Goal: Information Seeking & Learning: Learn about a topic

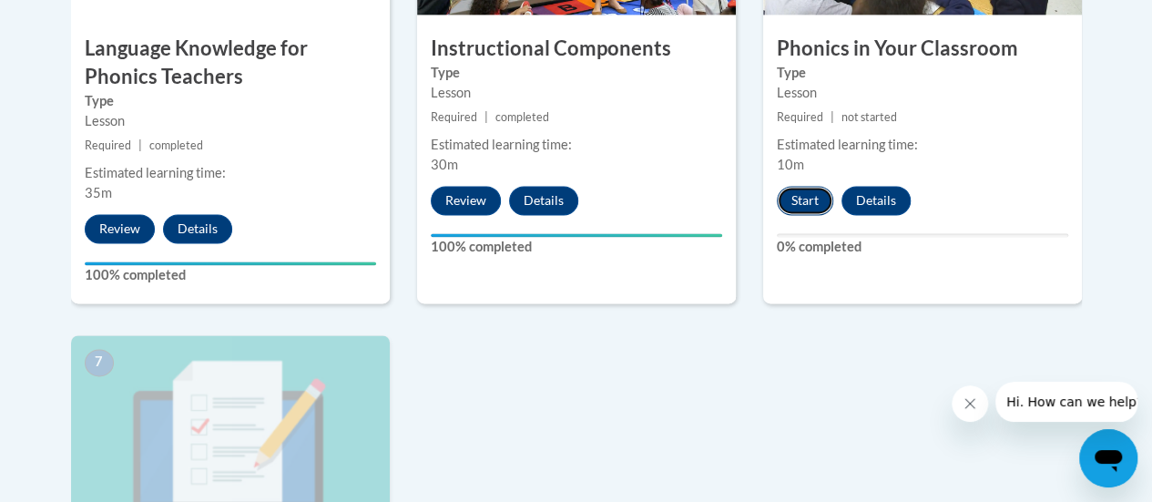
click at [805, 202] on button "Start" at bounding box center [805, 200] width 56 height 29
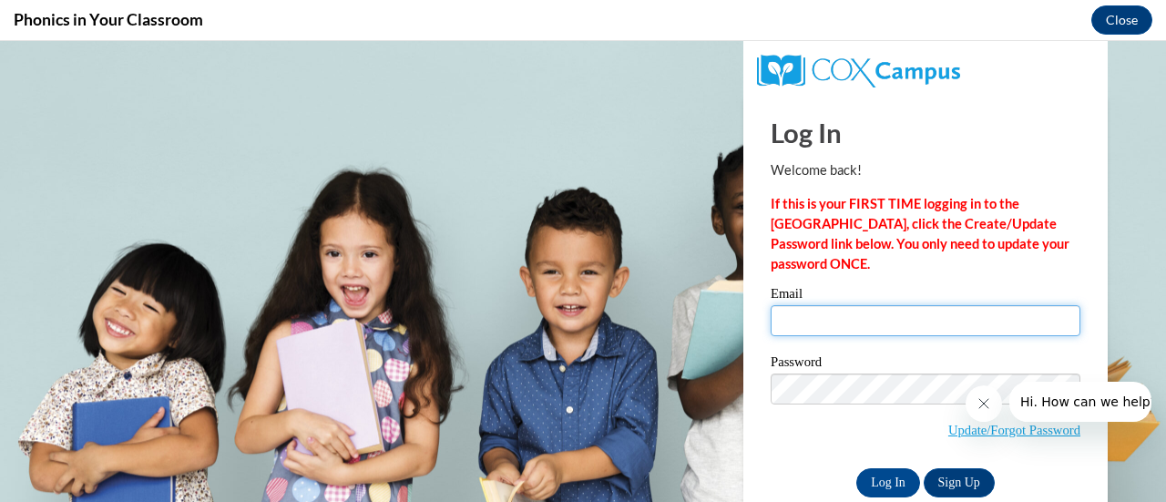
click at [795, 323] on input "Email" at bounding box center [926, 320] width 310 height 31
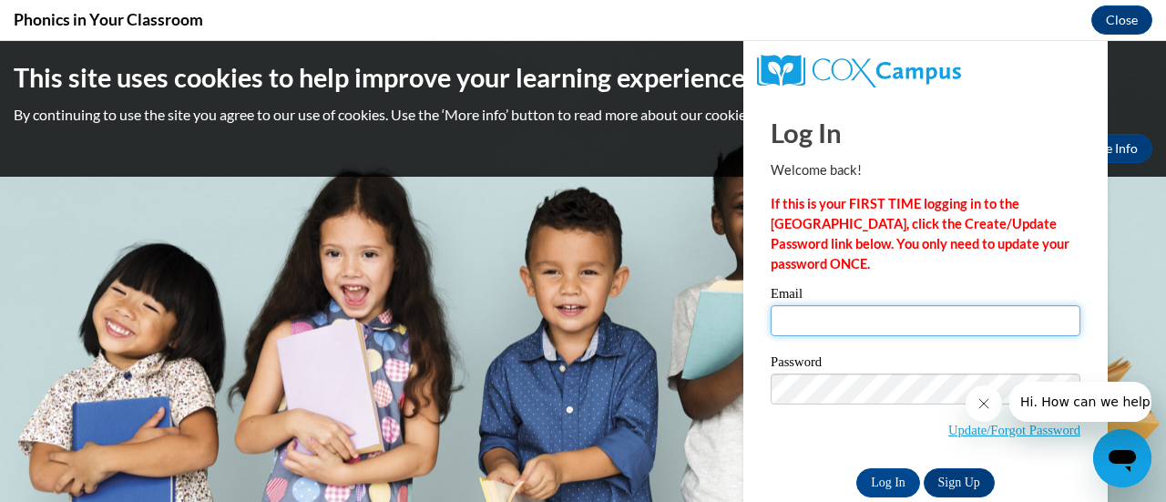
type input "stacey.kovacik@rusd.org"
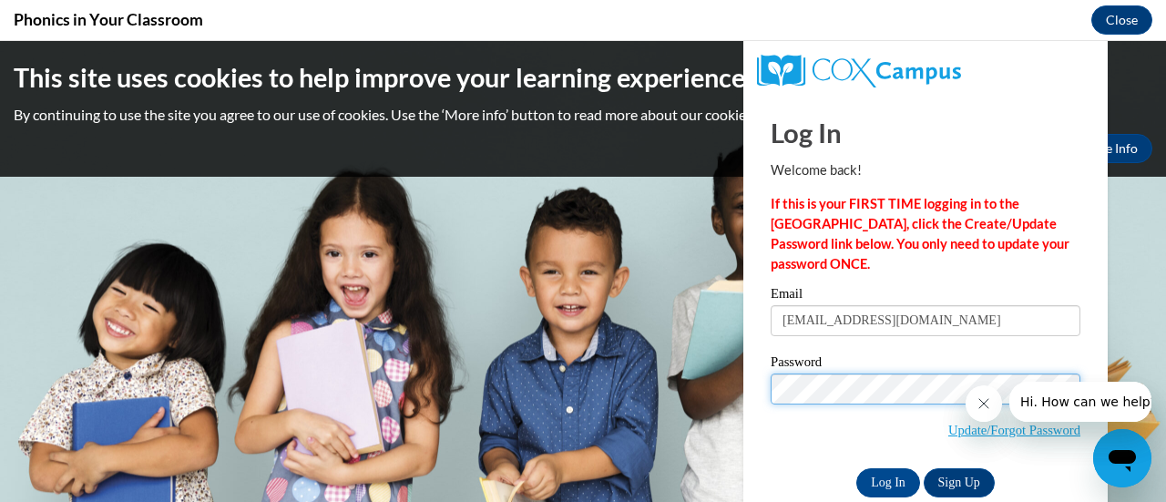
click at [856, 468] on input "Log In" at bounding box center [888, 482] width 64 height 29
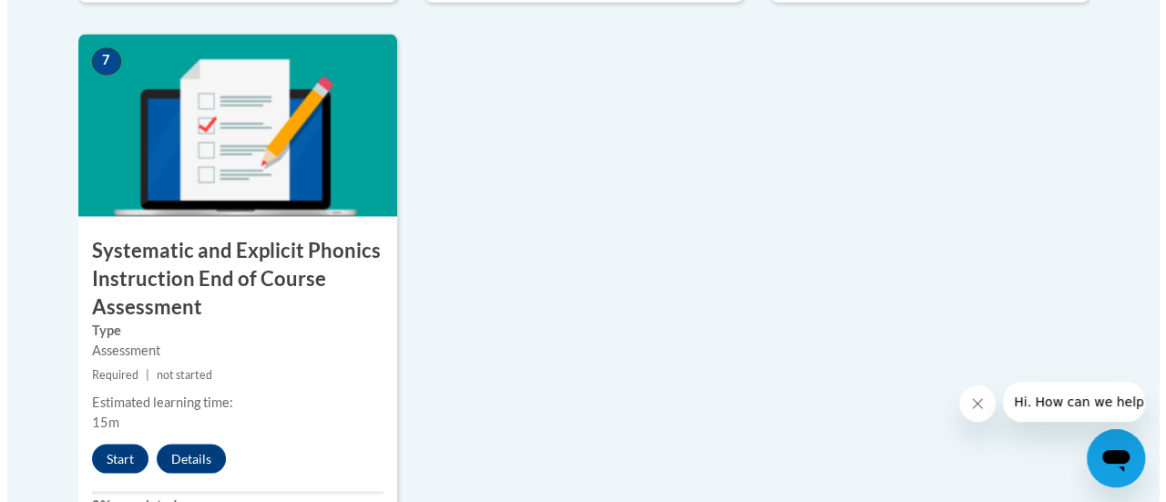
scroll to position [1603, 0]
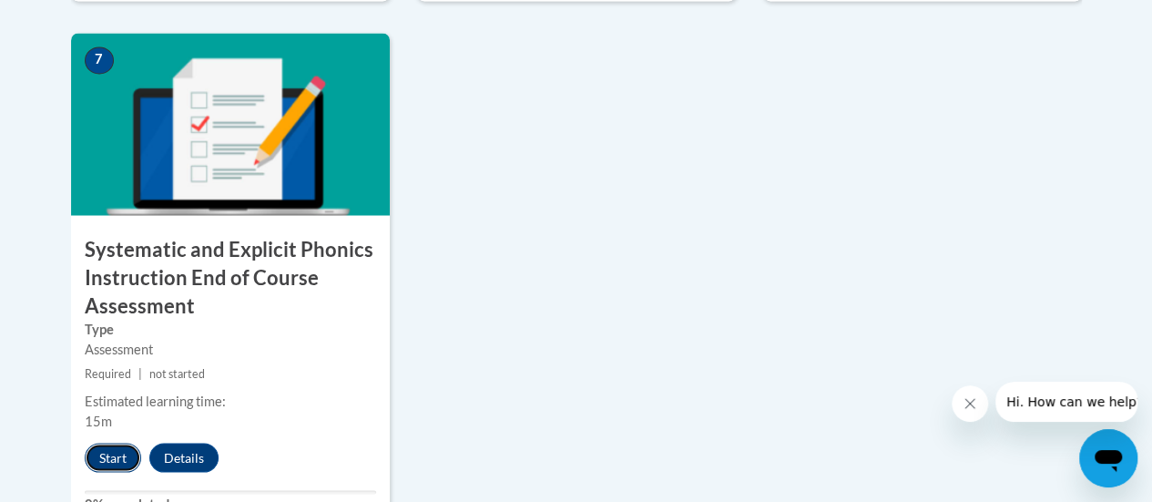
click at [118, 455] on button "Start" at bounding box center [113, 457] width 56 height 29
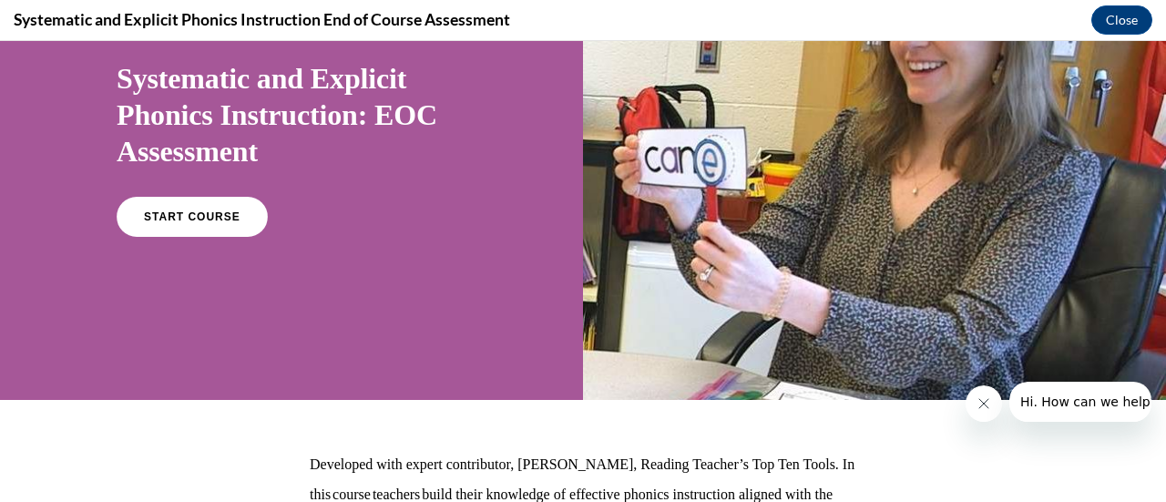
scroll to position [144, 0]
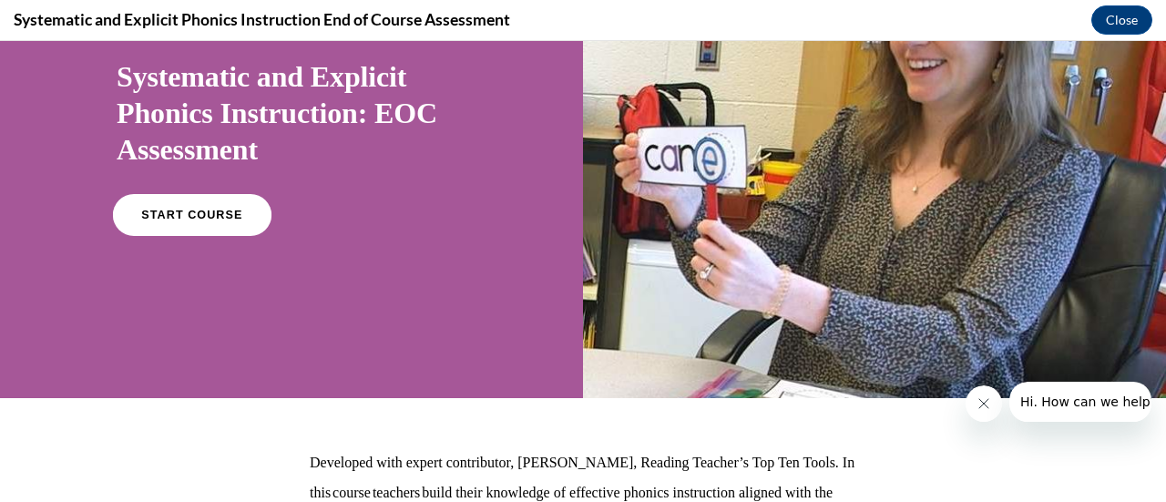
click at [228, 224] on link "START COURSE" at bounding box center [192, 215] width 159 height 42
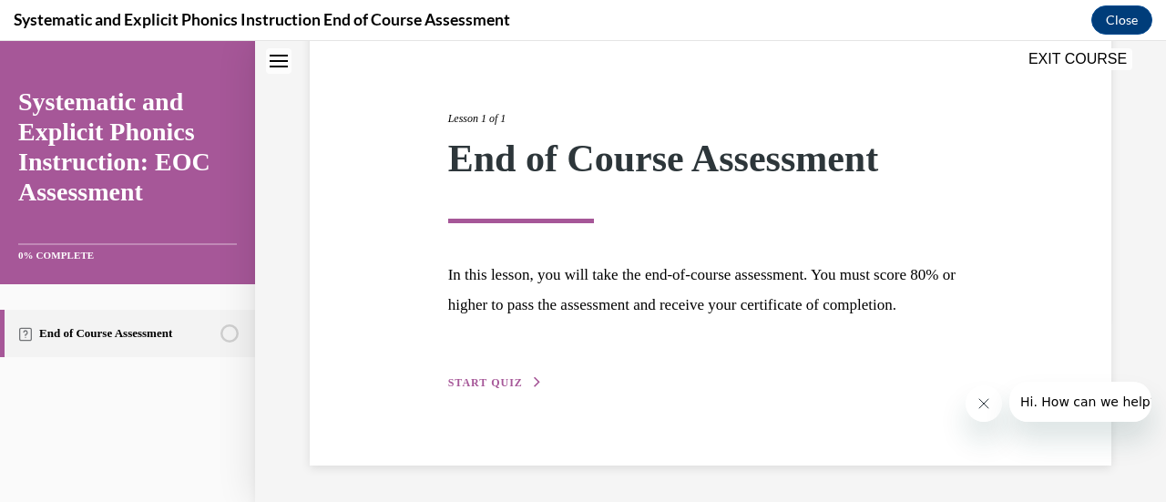
scroll to position [213, 0]
click at [490, 377] on span "START QUIZ" at bounding box center [485, 382] width 75 height 13
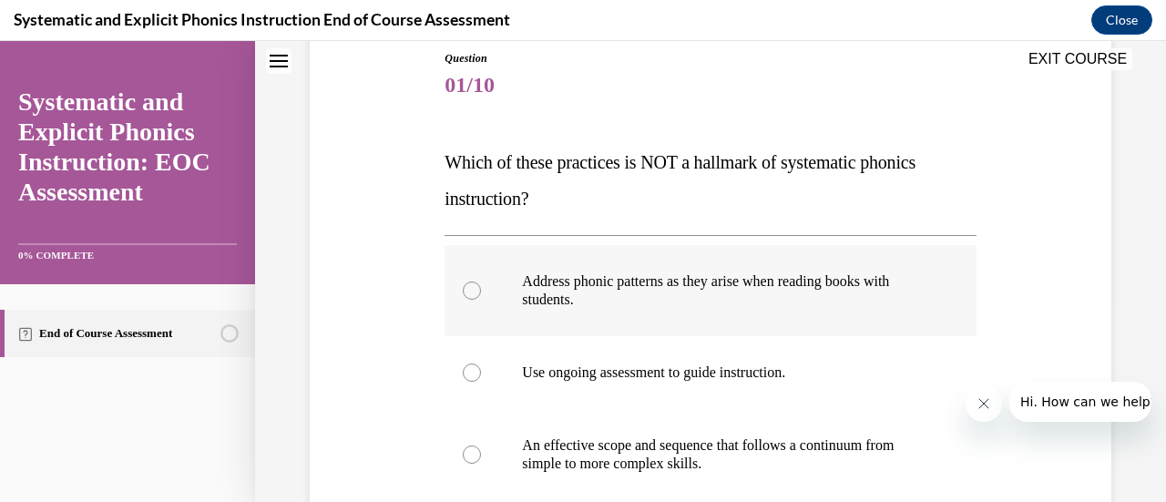
click at [469, 297] on div at bounding box center [472, 291] width 18 height 18
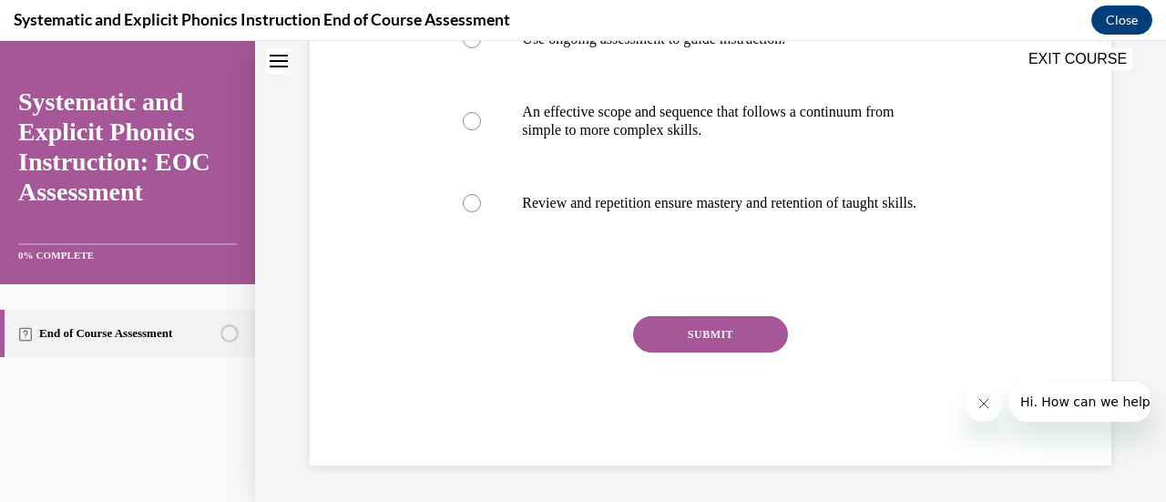
click at [730, 333] on button "SUBMIT" at bounding box center [710, 334] width 155 height 36
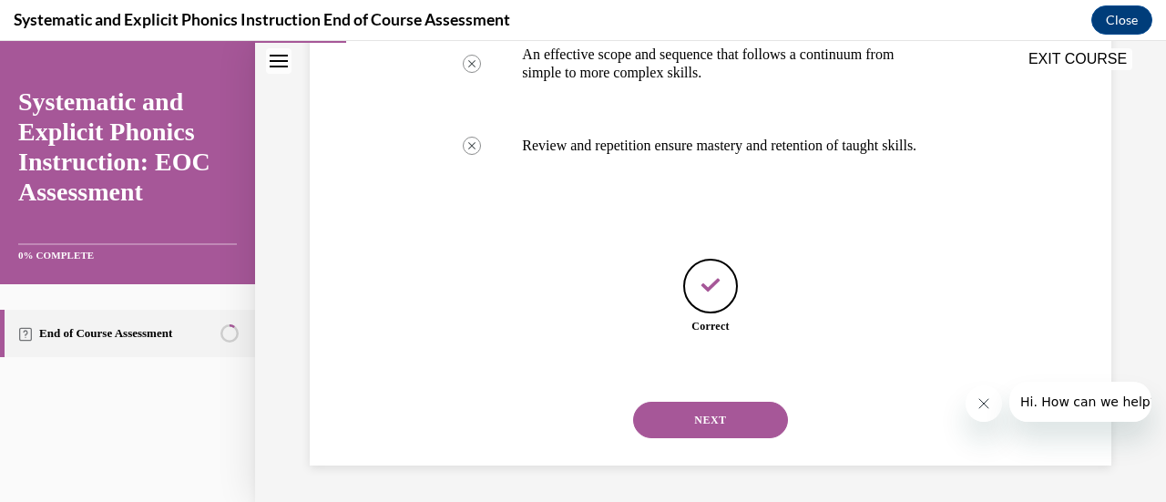
scroll to position [611, 0]
click at [687, 423] on button "NEXT" at bounding box center [710, 420] width 155 height 36
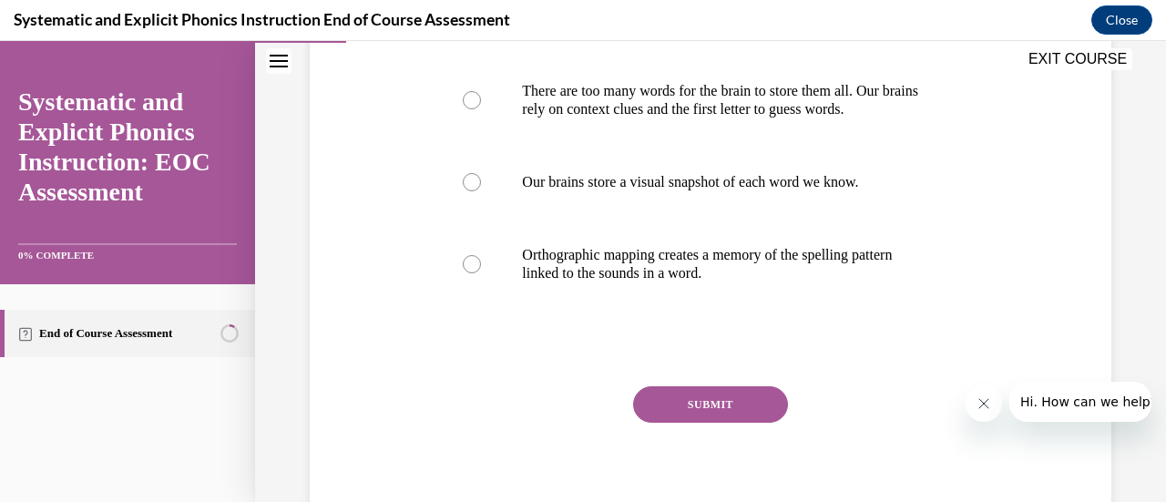
scroll to position [499, 0]
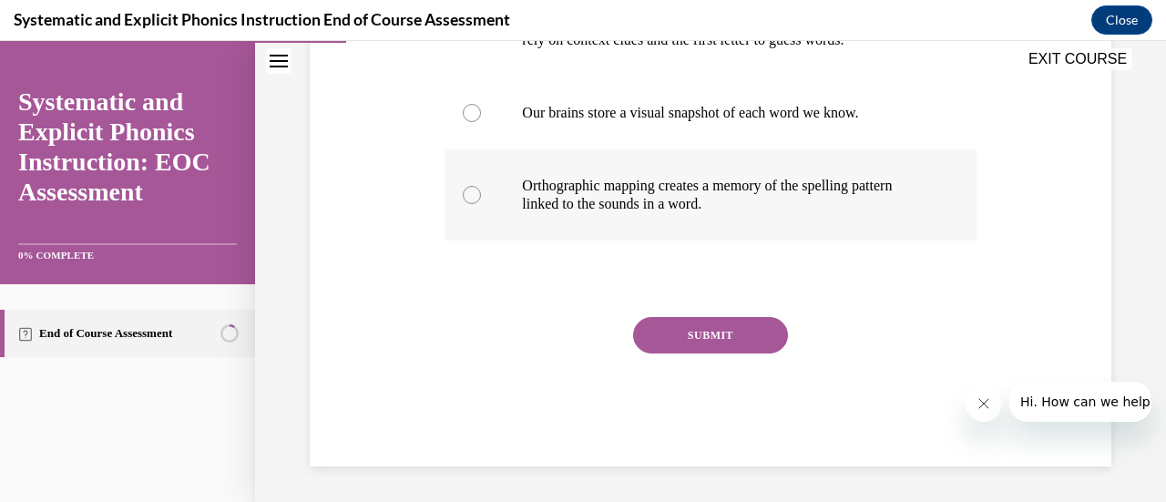
click at [470, 198] on div at bounding box center [472, 195] width 18 height 18
click at [714, 345] on button "SUBMIT" at bounding box center [710, 335] width 155 height 36
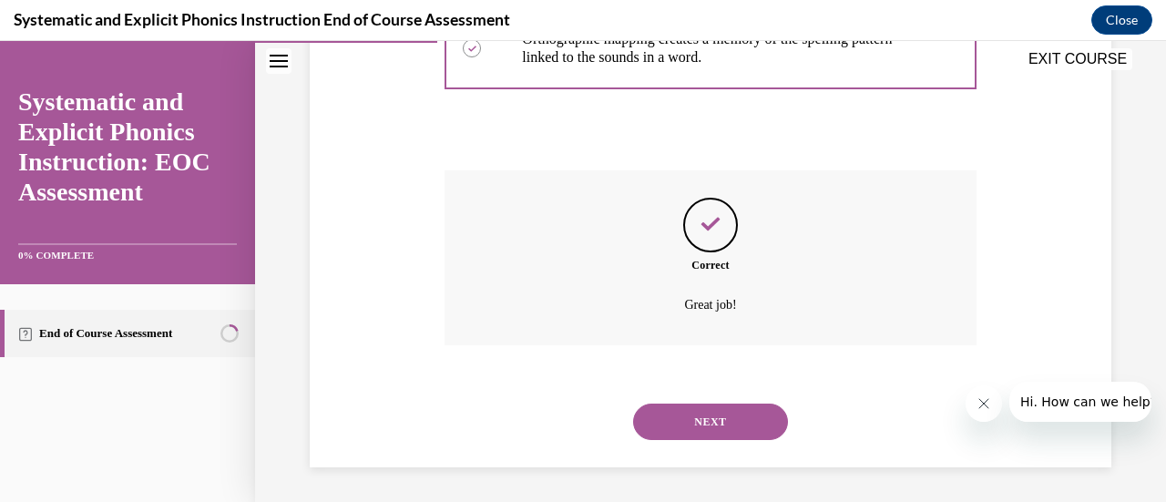
scroll to position [647, 0]
click at [692, 419] on button "NEXT" at bounding box center [710, 421] width 155 height 36
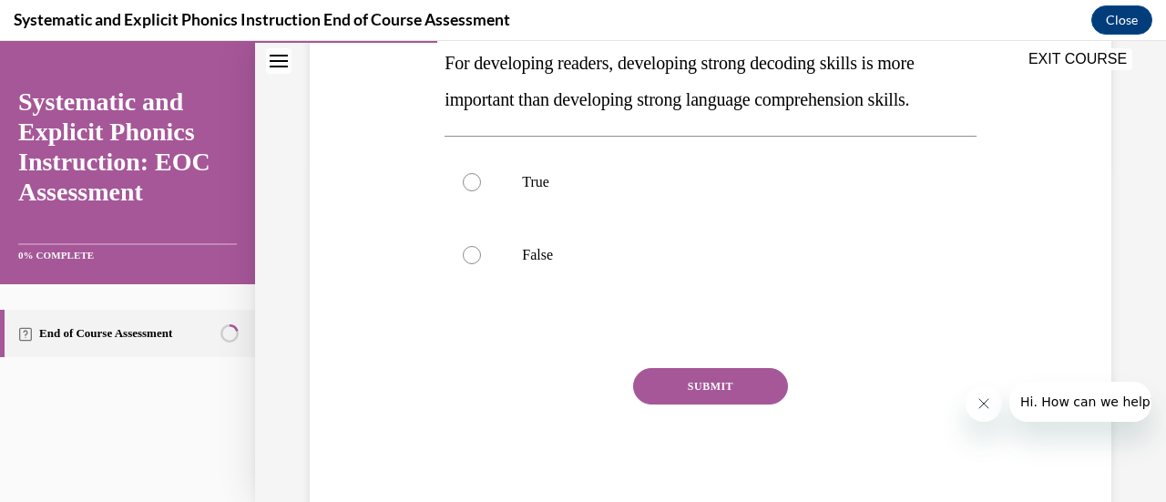
scroll to position [340, 0]
click at [536, 252] on p "False" at bounding box center [726, 254] width 408 height 18
click at [705, 391] on button "SUBMIT" at bounding box center [710, 385] width 155 height 36
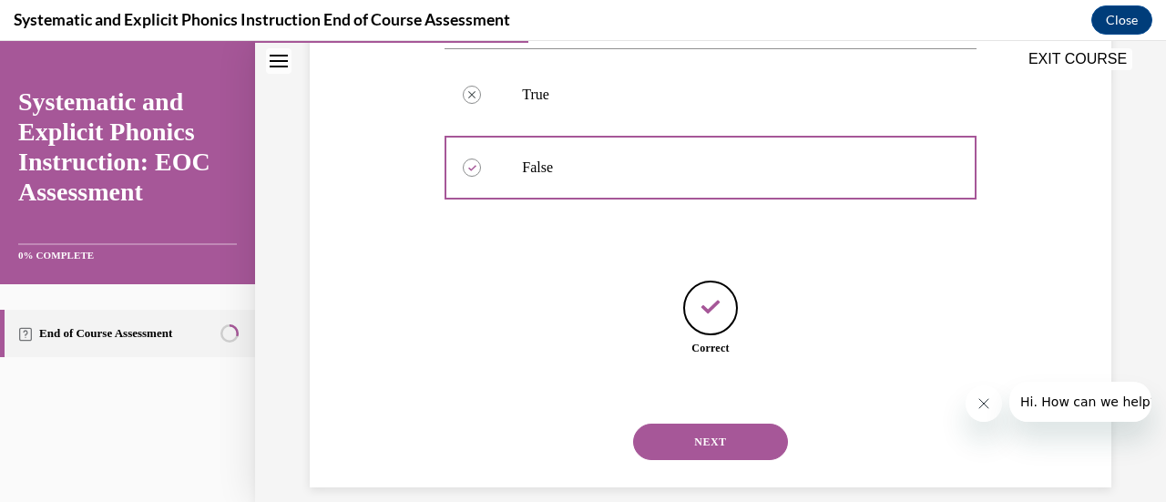
scroll to position [447, 0]
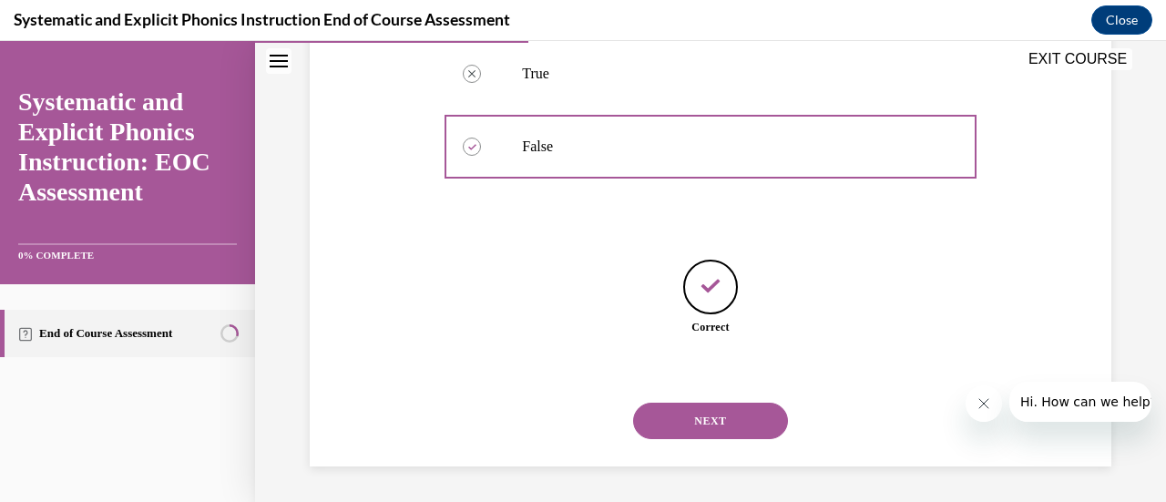
click at [700, 424] on button "NEXT" at bounding box center [710, 421] width 155 height 36
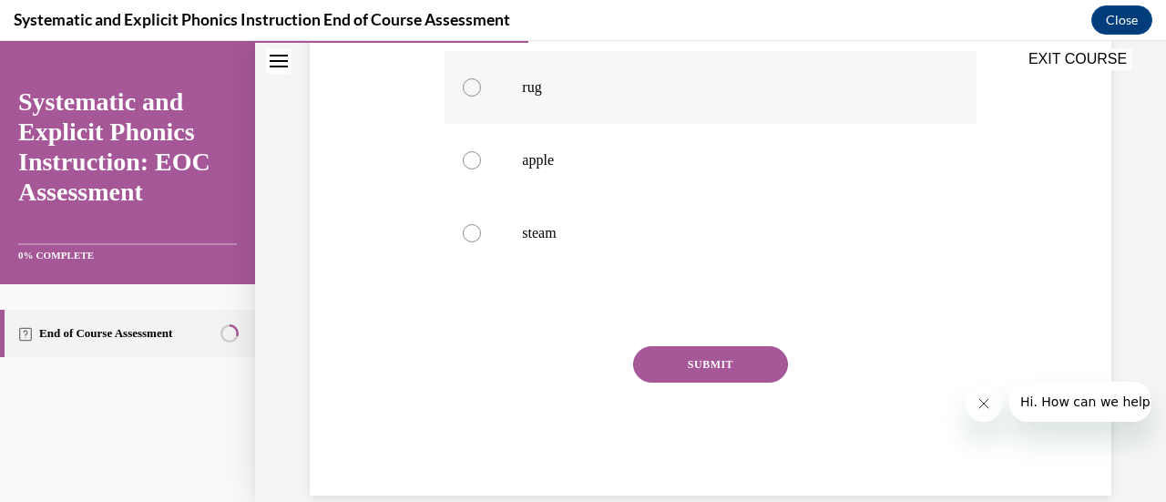
scroll to position [470, 0]
click at [531, 85] on p "rug" at bounding box center [726, 87] width 408 height 18
click at [668, 357] on button "SUBMIT" at bounding box center [710, 364] width 155 height 36
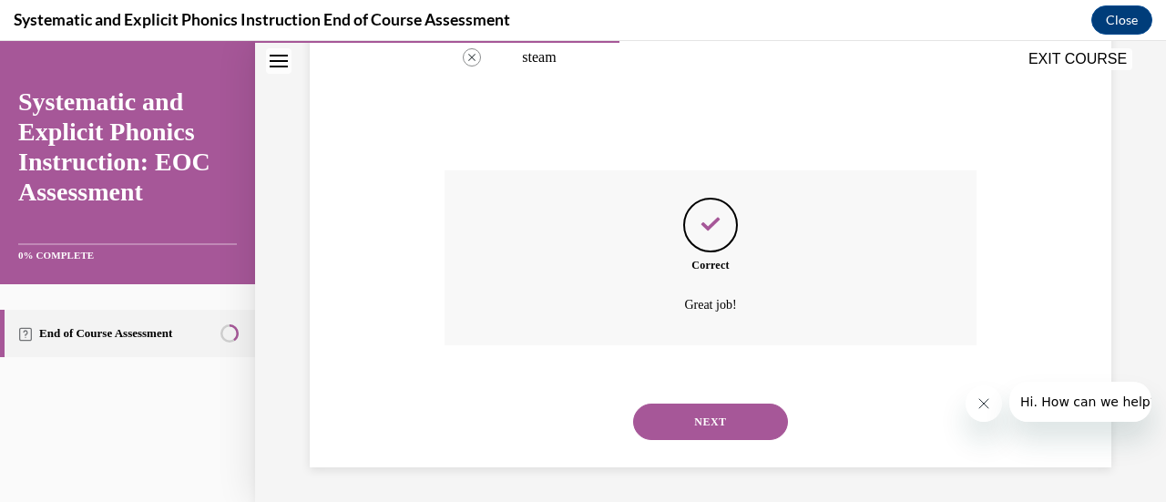
scroll to position [647, 0]
click at [695, 422] on button "NEXT" at bounding box center [710, 421] width 155 height 36
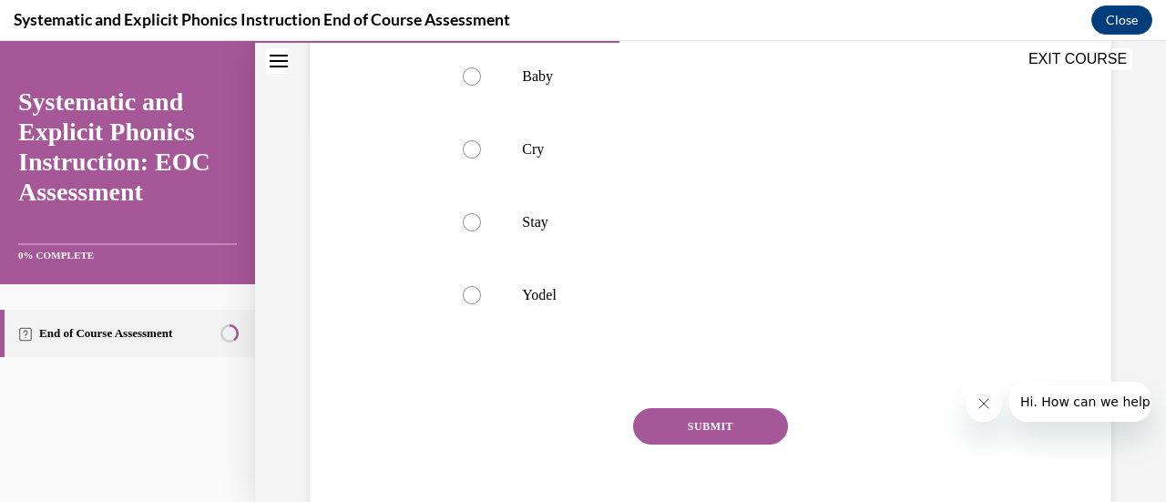
scroll to position [375, 0]
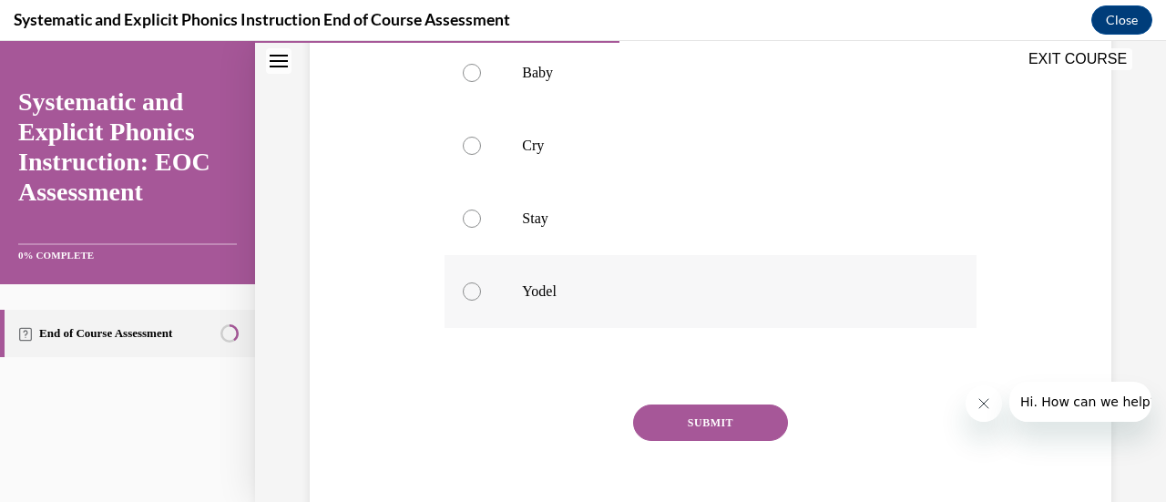
click at [527, 281] on div at bounding box center [710, 291] width 531 height 73
click at [691, 426] on button "SUBMIT" at bounding box center [710, 422] width 155 height 36
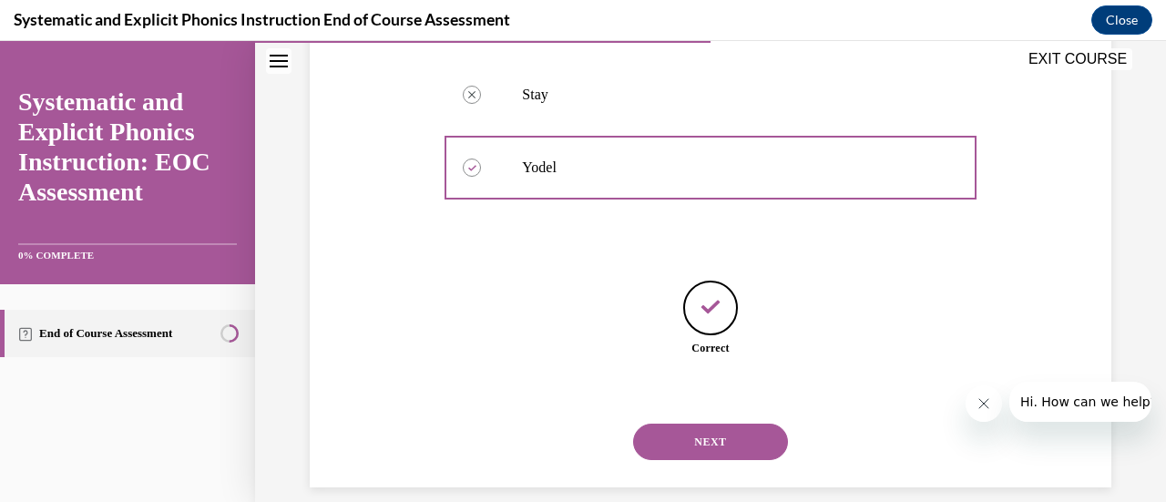
scroll to position [520, 0]
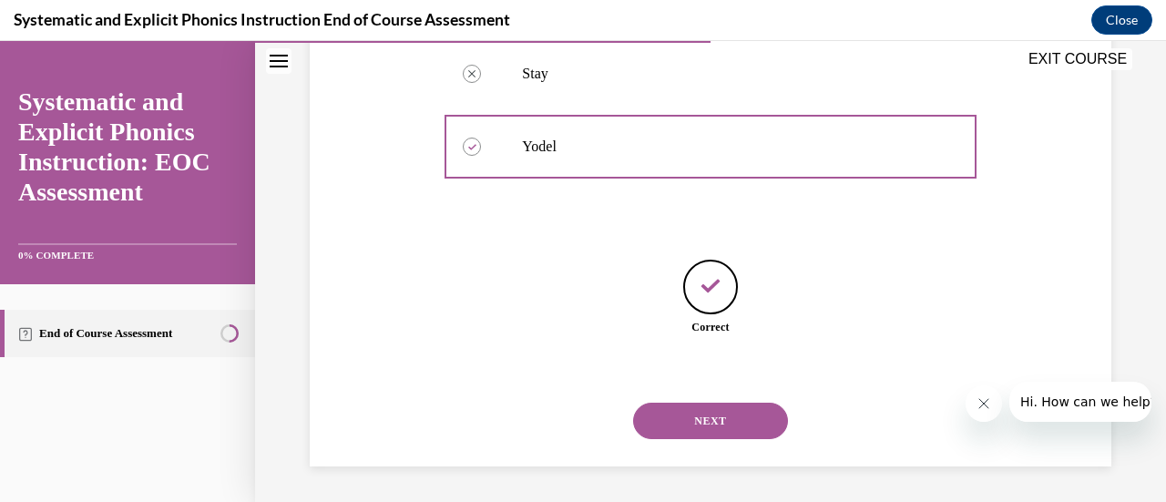
click at [693, 417] on button "NEXT" at bounding box center [710, 421] width 155 height 36
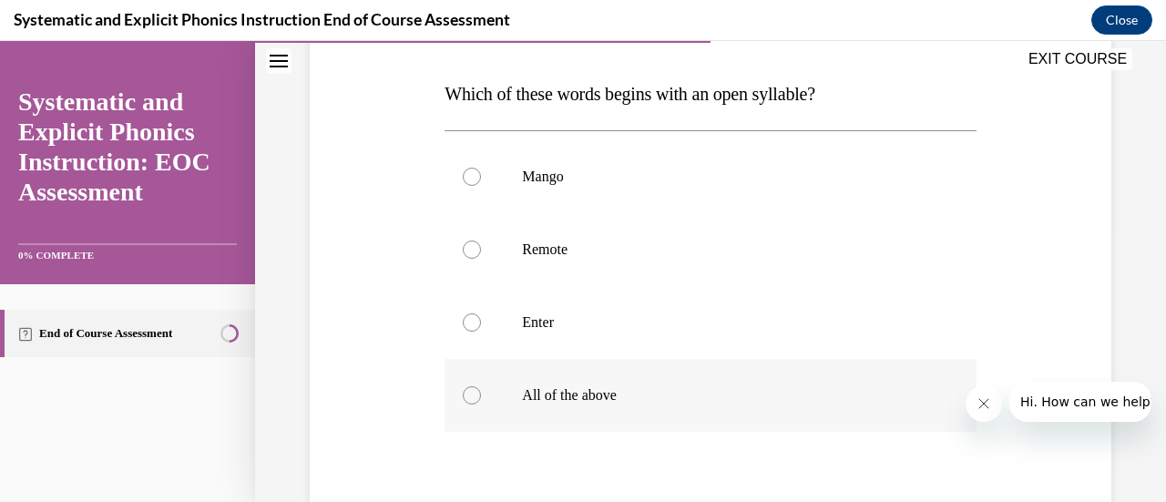
scroll to position [268, 0]
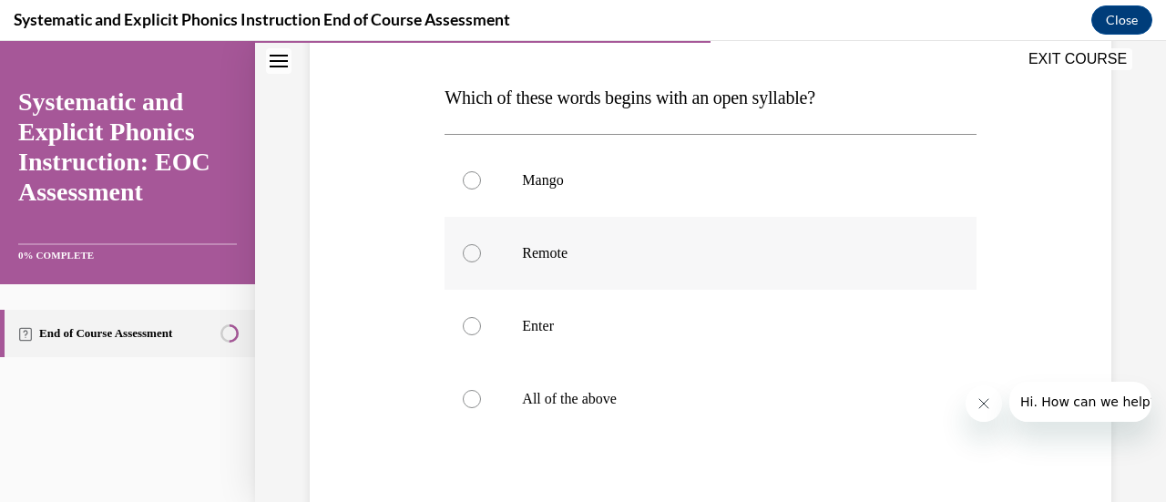
click at [471, 252] on div at bounding box center [472, 253] width 18 height 18
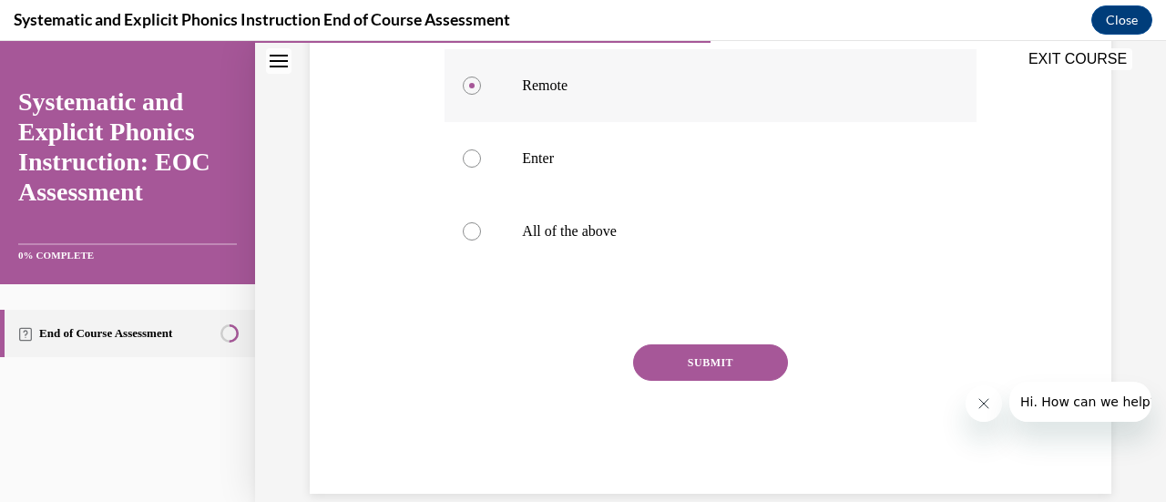
scroll to position [441, 0]
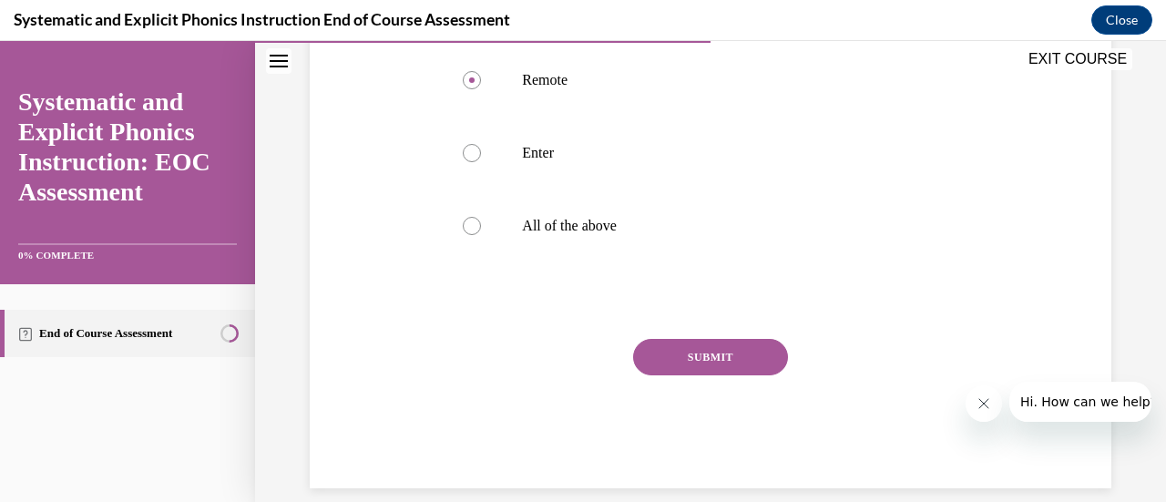
click at [692, 351] on button "SUBMIT" at bounding box center [710, 357] width 155 height 36
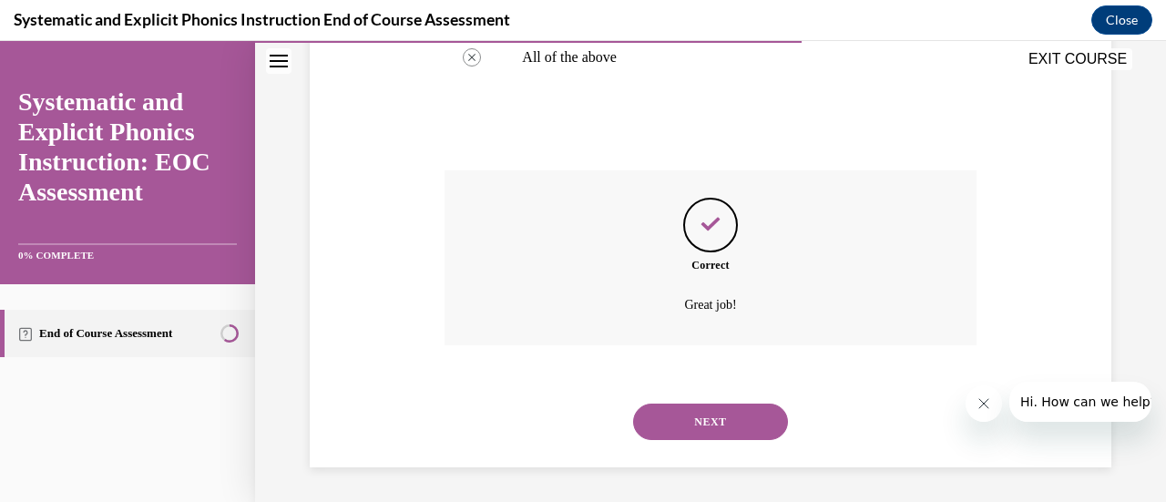
scroll to position [610, 0]
click at [680, 425] on button "NEXT" at bounding box center [710, 421] width 155 height 36
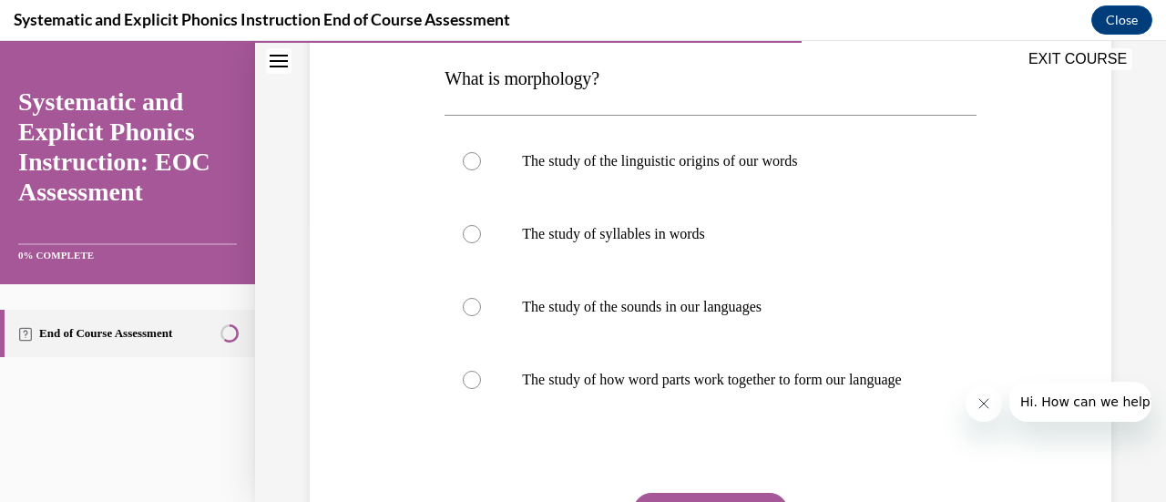
scroll to position [294, 0]
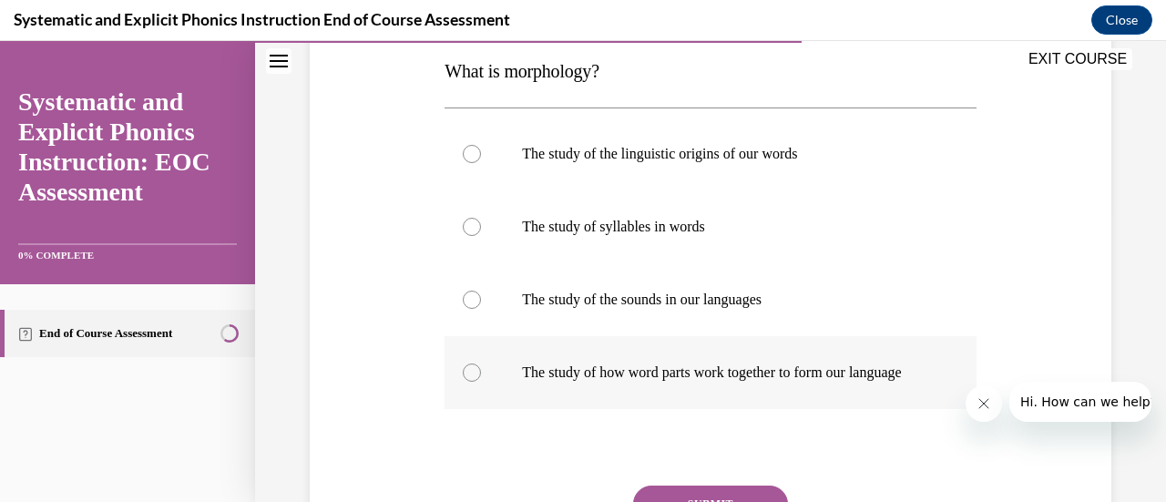
click at [466, 381] on div at bounding box center [472, 372] width 18 height 18
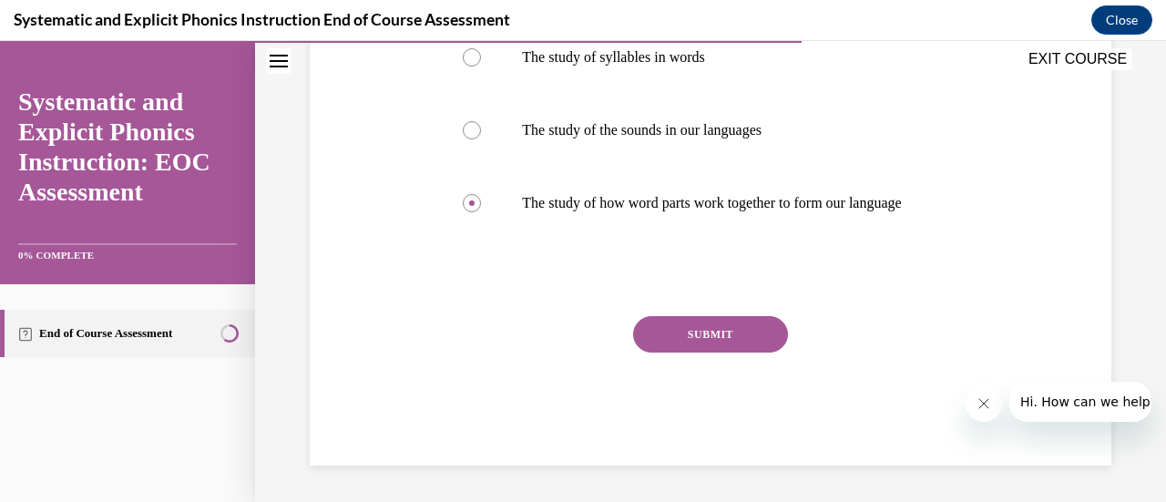
click at [720, 327] on button "SUBMIT" at bounding box center [710, 334] width 155 height 36
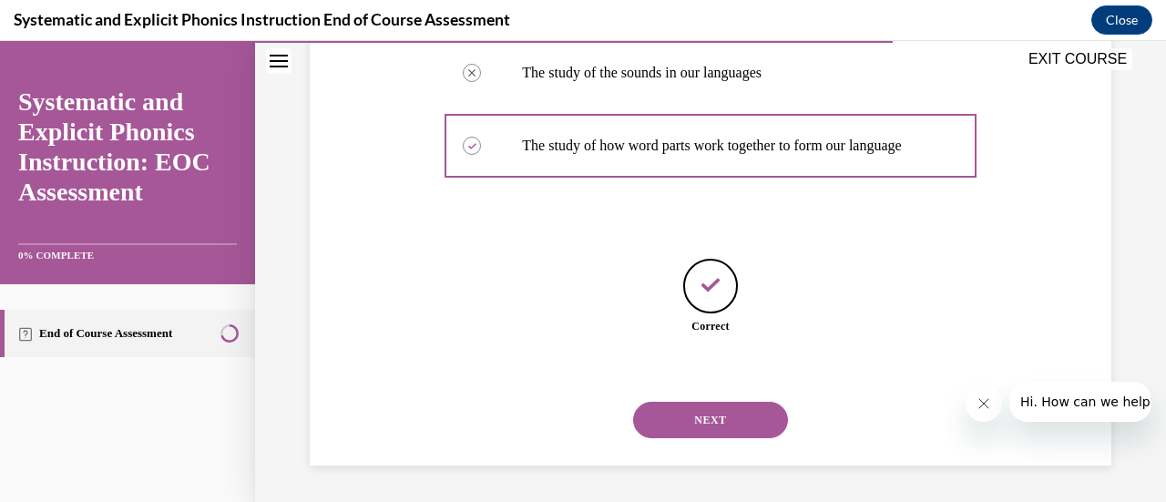
scroll to position [538, 0]
click at [699, 430] on button "NEXT" at bounding box center [710, 420] width 155 height 36
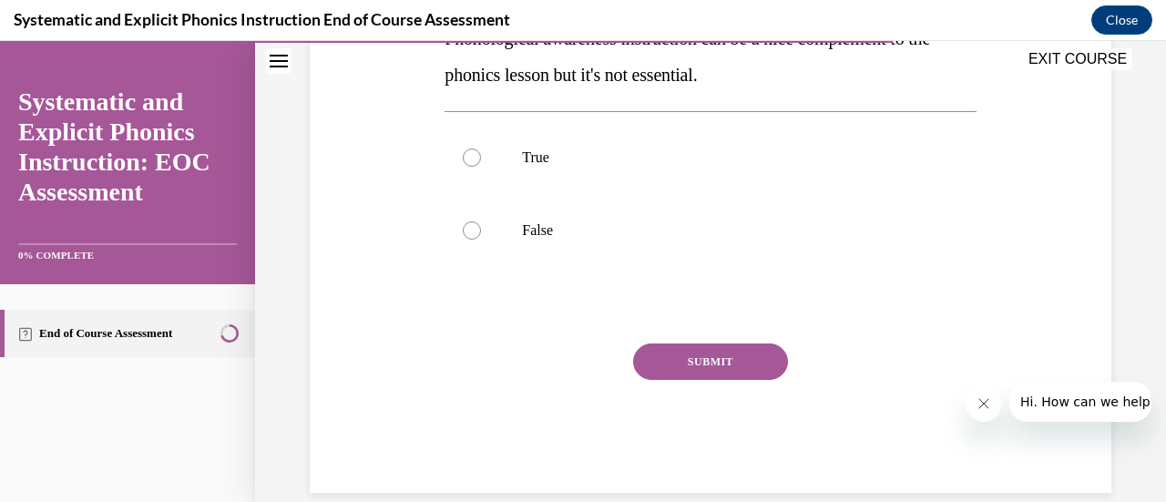
scroll to position [390, 0]
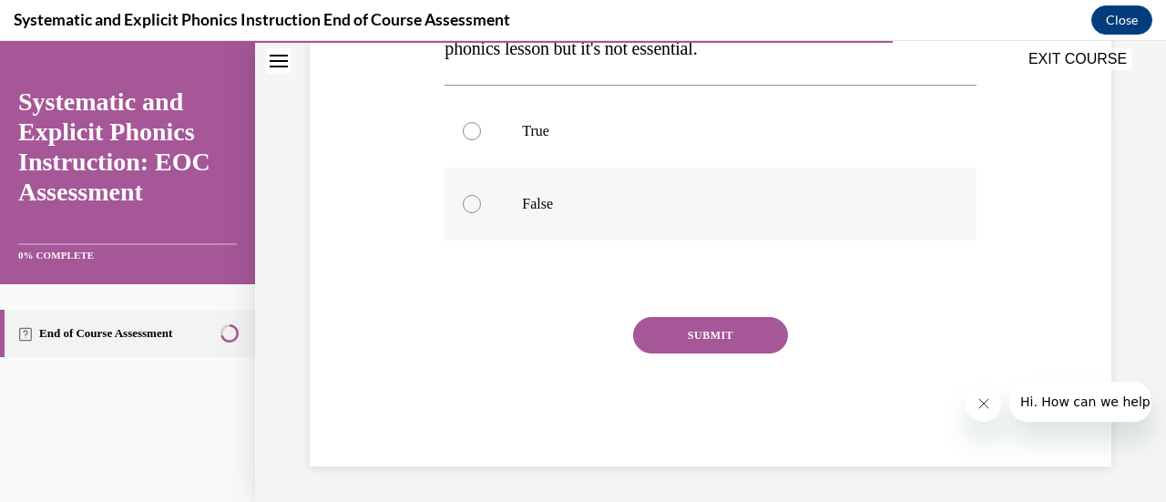
click at [533, 203] on p "False" at bounding box center [726, 204] width 408 height 18
click at [711, 329] on button "SUBMIT" at bounding box center [710, 335] width 155 height 36
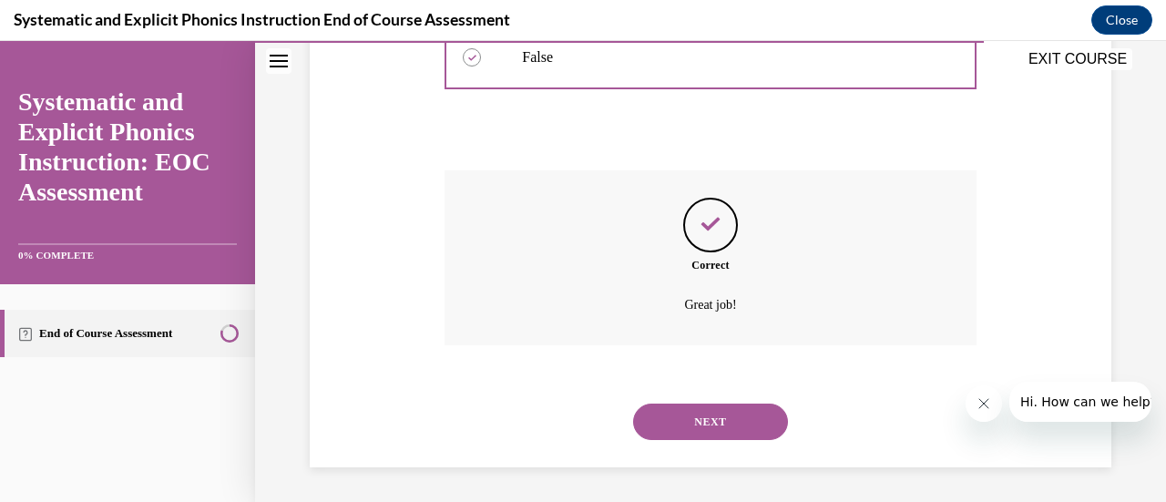
scroll to position [538, 0]
click at [691, 428] on button "NEXT" at bounding box center [710, 421] width 155 height 36
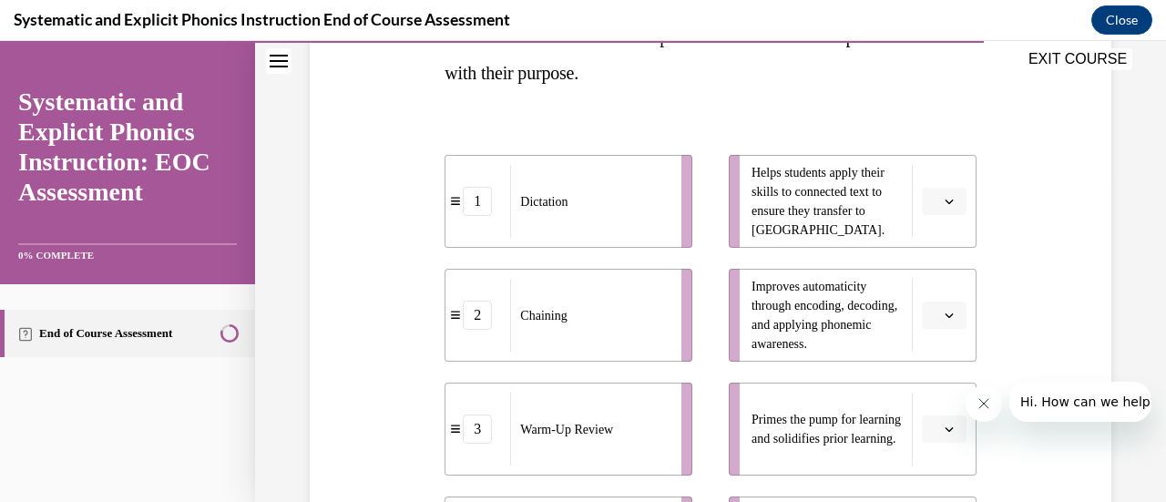
scroll to position [331, 0]
click at [943, 200] on span "button" at bounding box center [949, 199] width 13 height 13
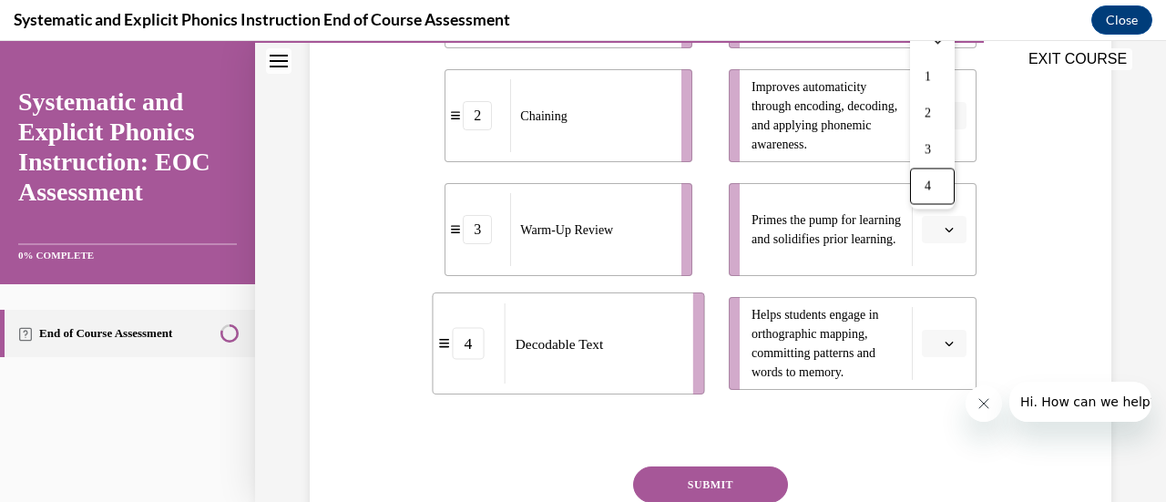
scroll to position [531, 0]
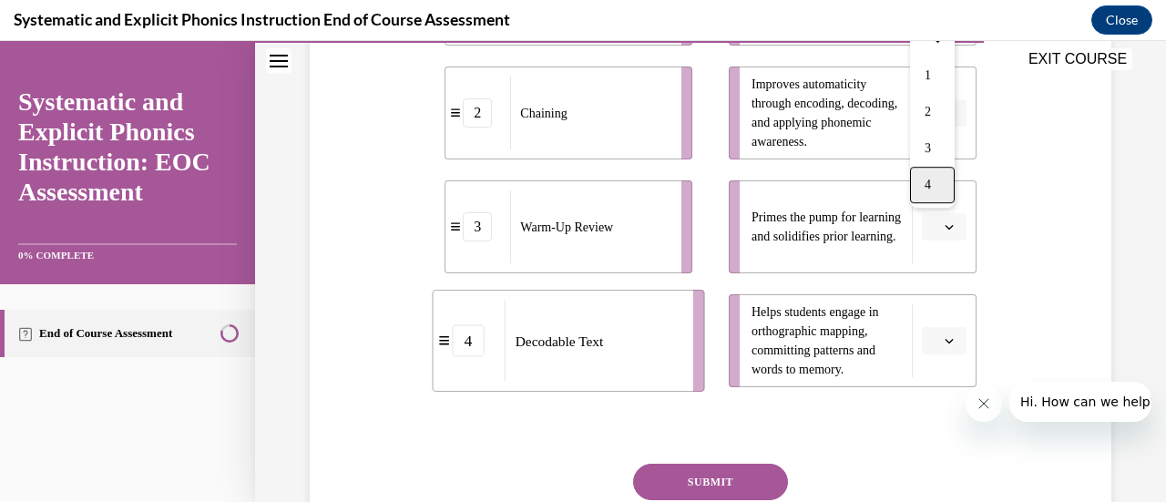
click at [941, 187] on div "4" at bounding box center [932, 185] width 45 height 36
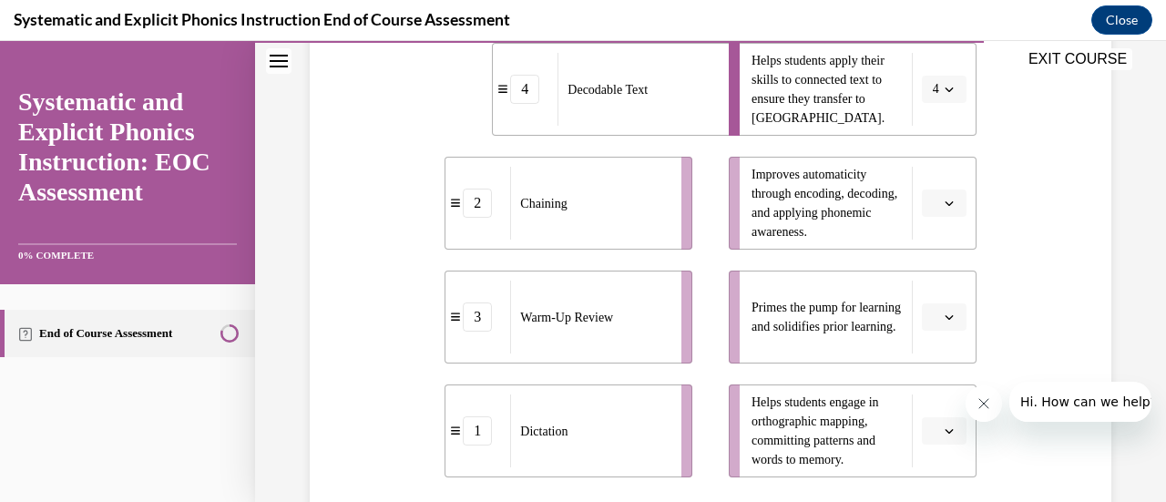
scroll to position [435, 0]
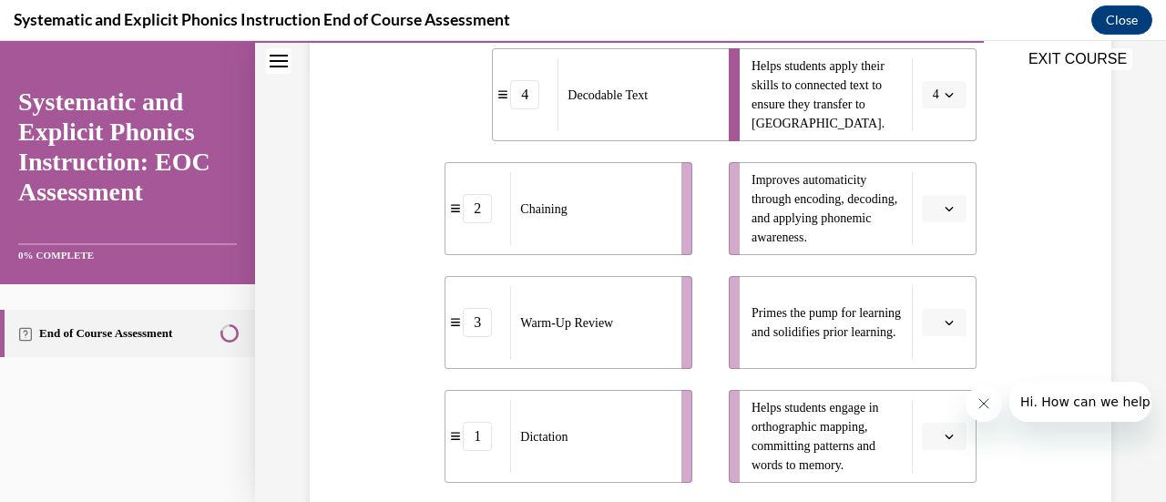
click at [937, 101] on button "4" at bounding box center [944, 94] width 45 height 27
click at [931, 159] on div "1" at bounding box center [926, 171] width 45 height 36
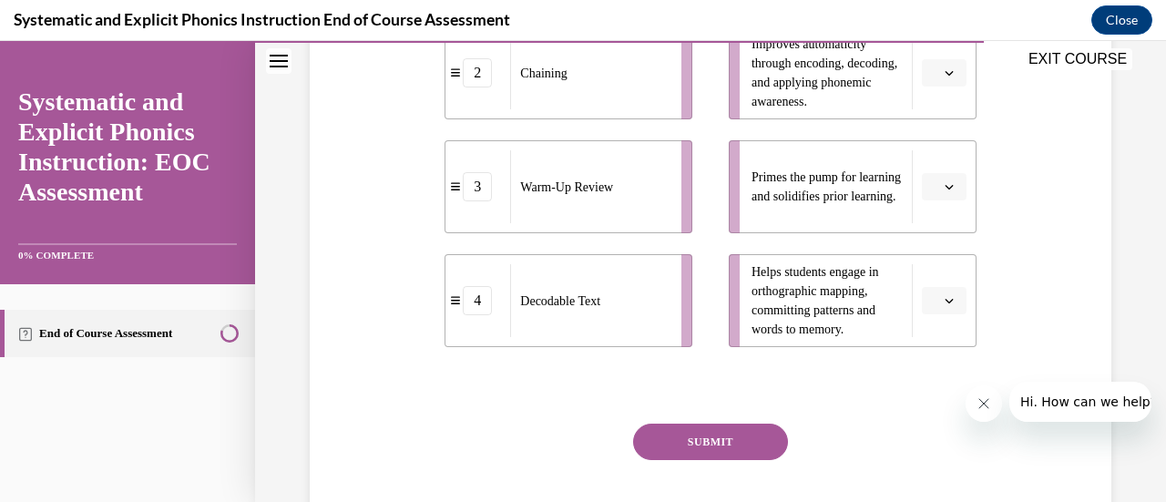
scroll to position [678, 0]
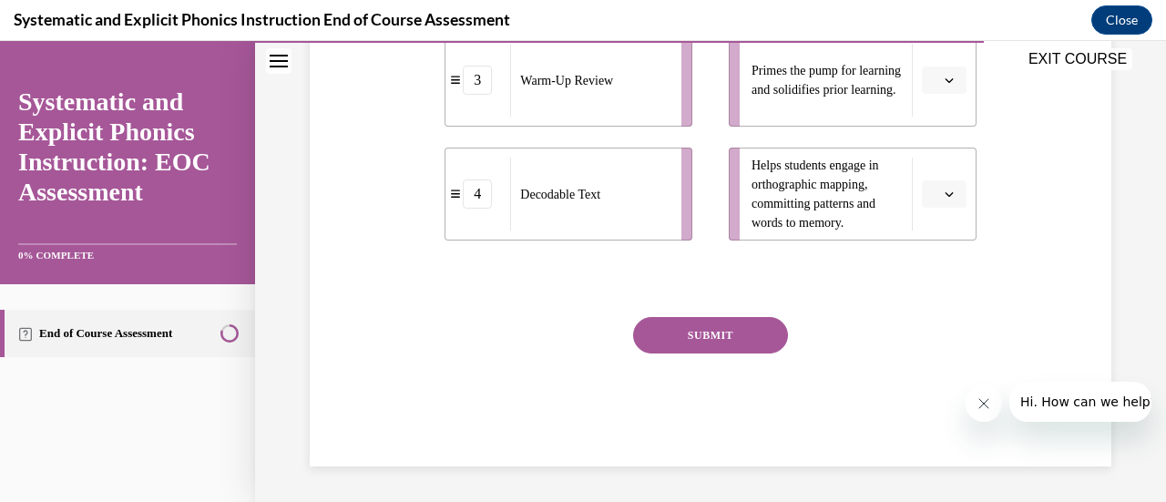
click at [930, 200] on button "button" at bounding box center [944, 193] width 45 height 27
click at [922, 385] on span "4" at bounding box center [925, 380] width 6 height 15
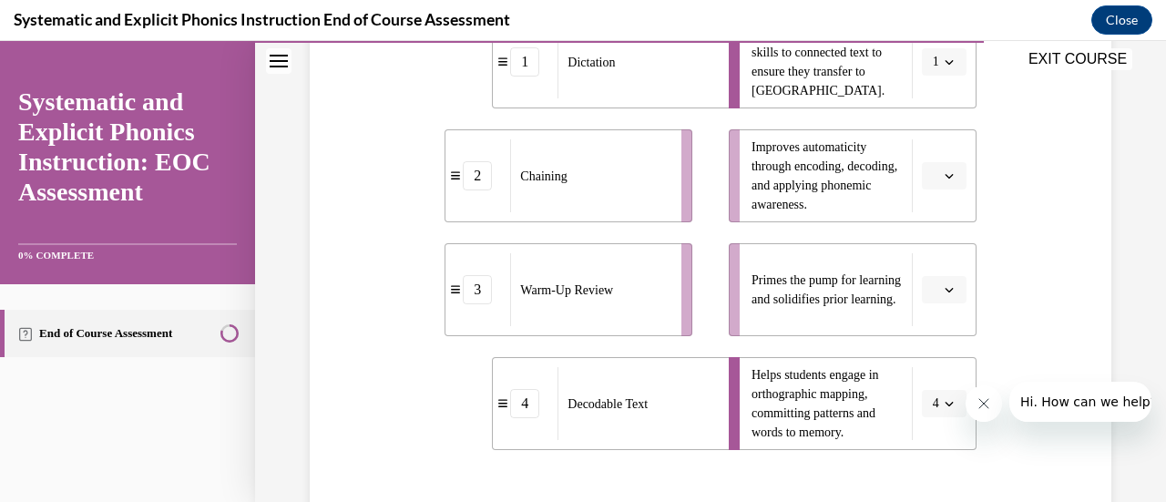
scroll to position [468, 0]
click at [929, 287] on button "button" at bounding box center [944, 289] width 45 height 27
click at [924, 451] on div "3" at bounding box center [929, 439] width 45 height 36
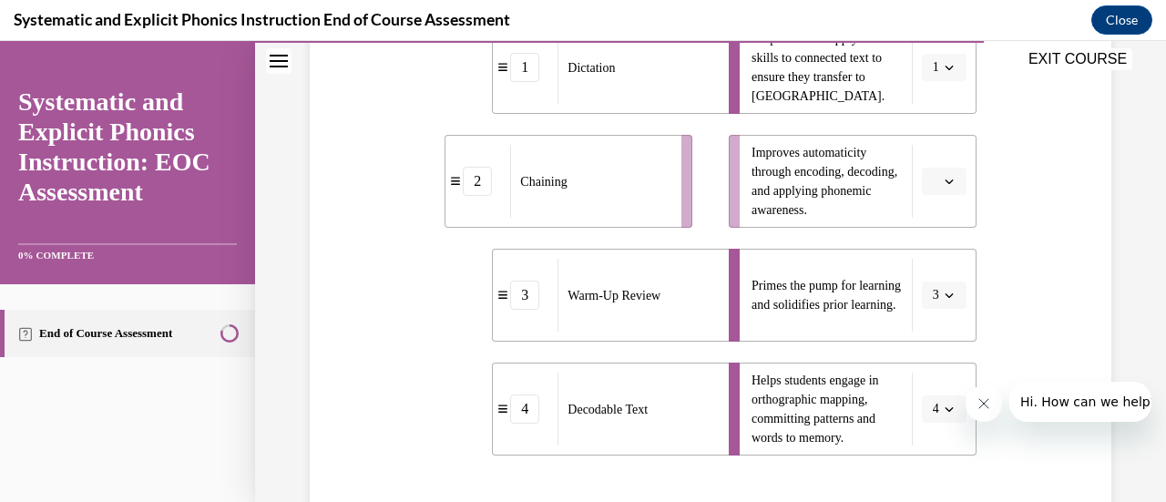
scroll to position [463, 0]
click at [940, 169] on button "button" at bounding box center [944, 181] width 45 height 27
click at [922, 296] on span "2" at bounding box center [925, 294] width 6 height 15
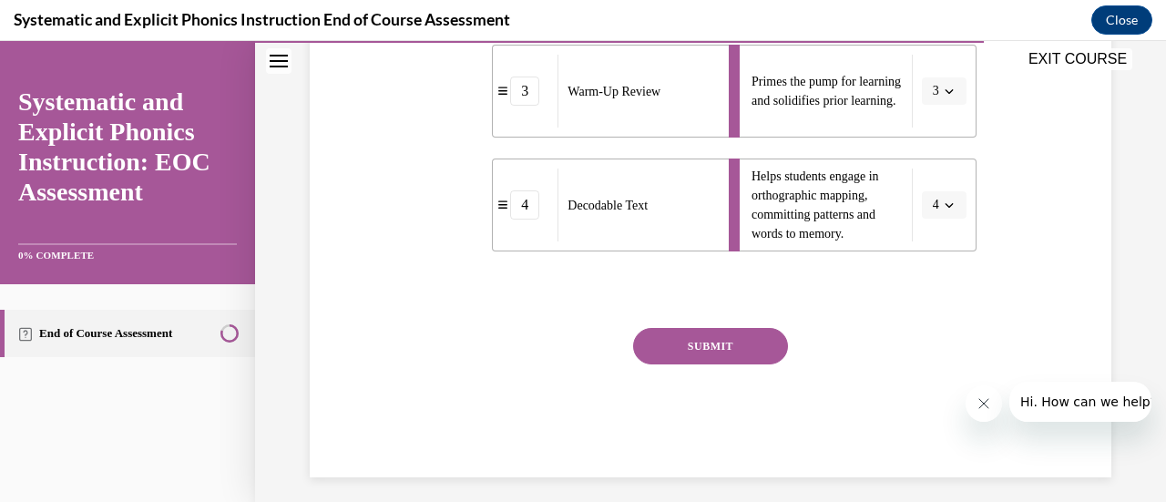
scroll to position [678, 0]
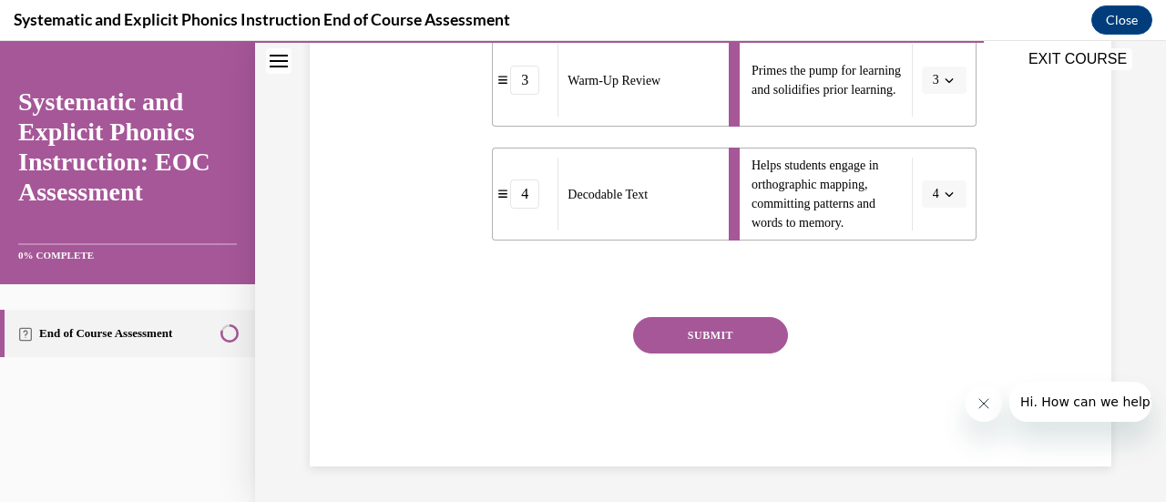
click at [672, 335] on button "SUBMIT" at bounding box center [710, 335] width 155 height 36
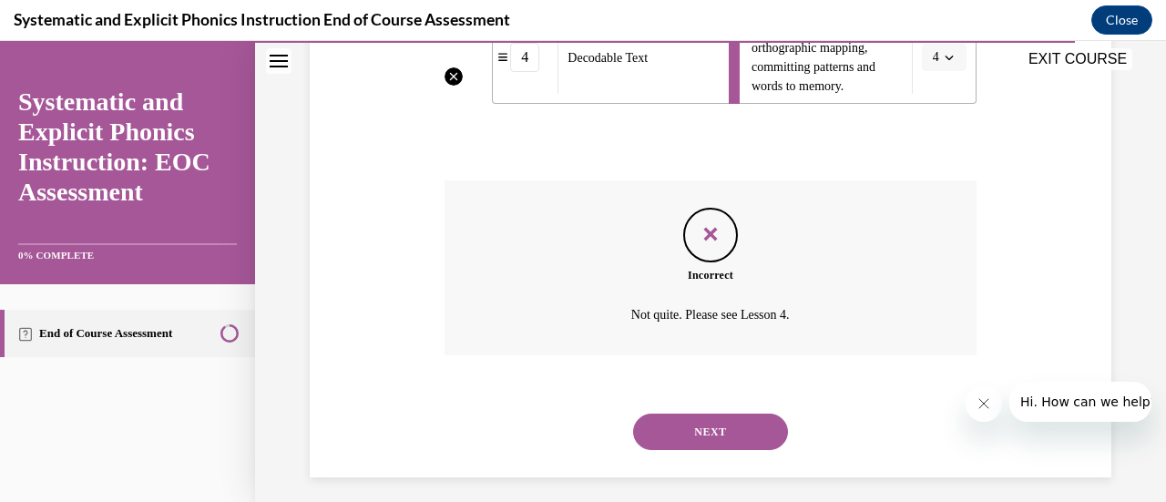
scroll to position [819, 0]
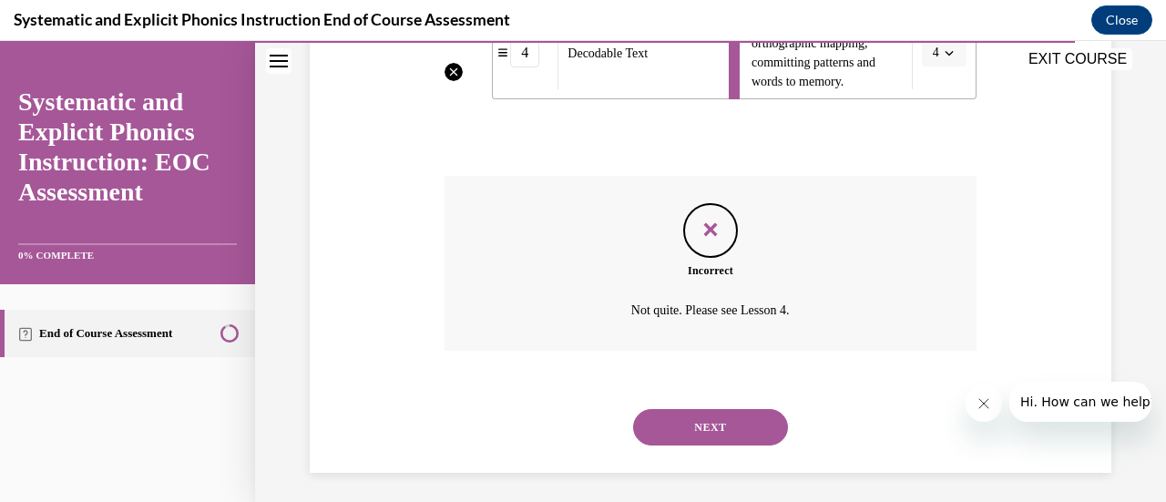
click at [685, 433] on button "NEXT" at bounding box center [710, 427] width 155 height 36
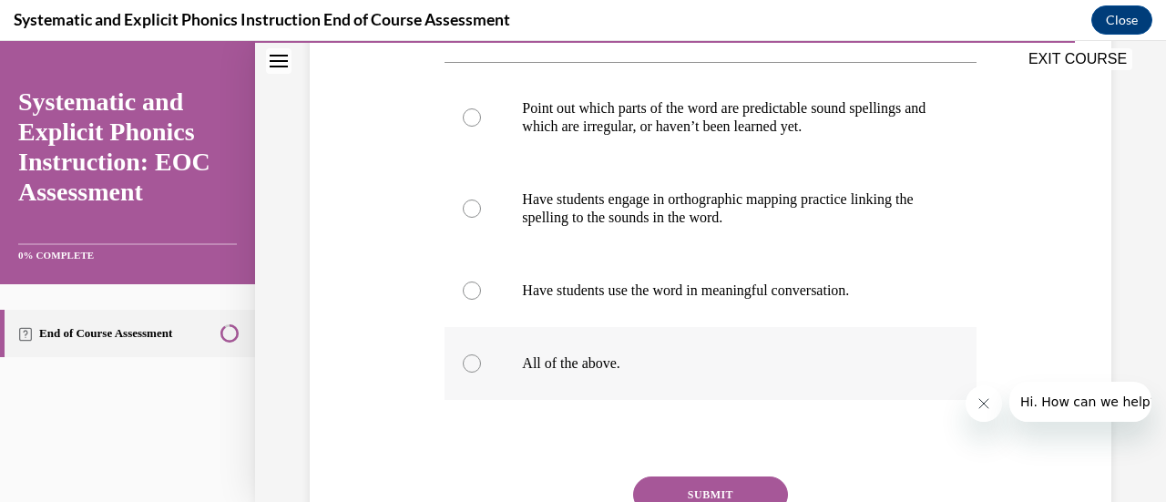
scroll to position [377, 0]
click at [545, 365] on p "All of the above." at bounding box center [726, 362] width 408 height 18
click at [691, 489] on button "SUBMIT" at bounding box center [710, 494] width 155 height 36
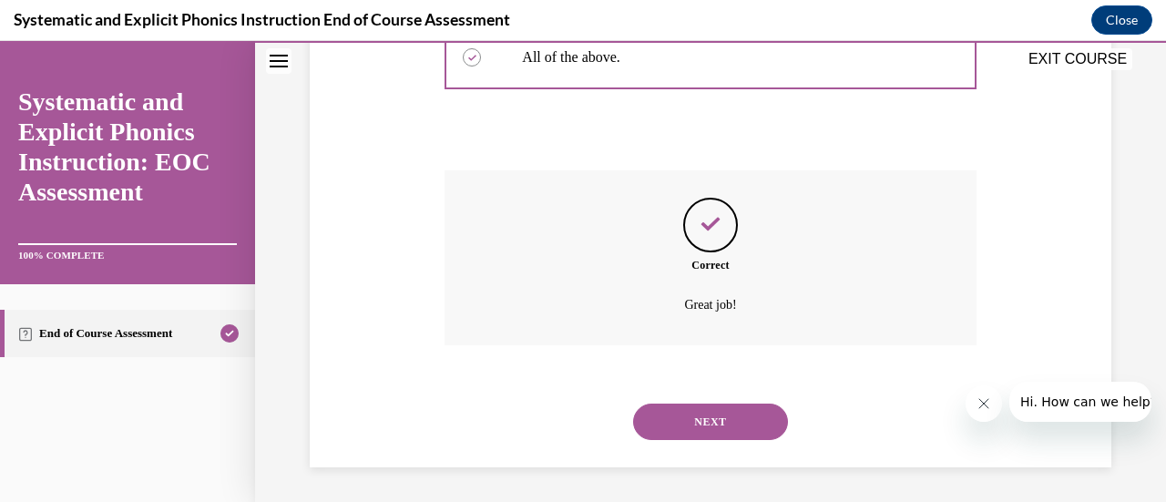
scroll to position [683, 0]
click at [714, 416] on button "NEXT" at bounding box center [710, 421] width 155 height 36
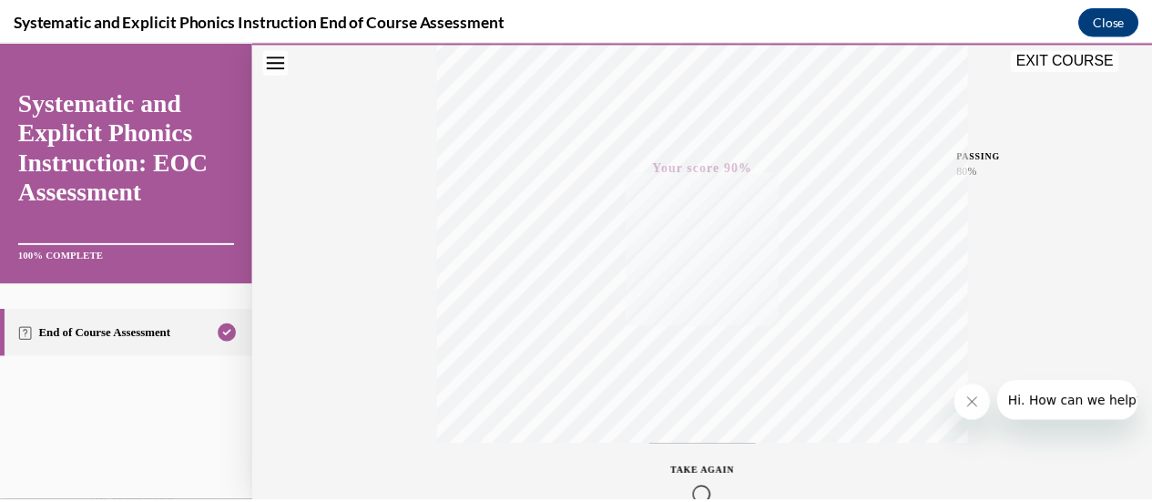
scroll to position [364, 0]
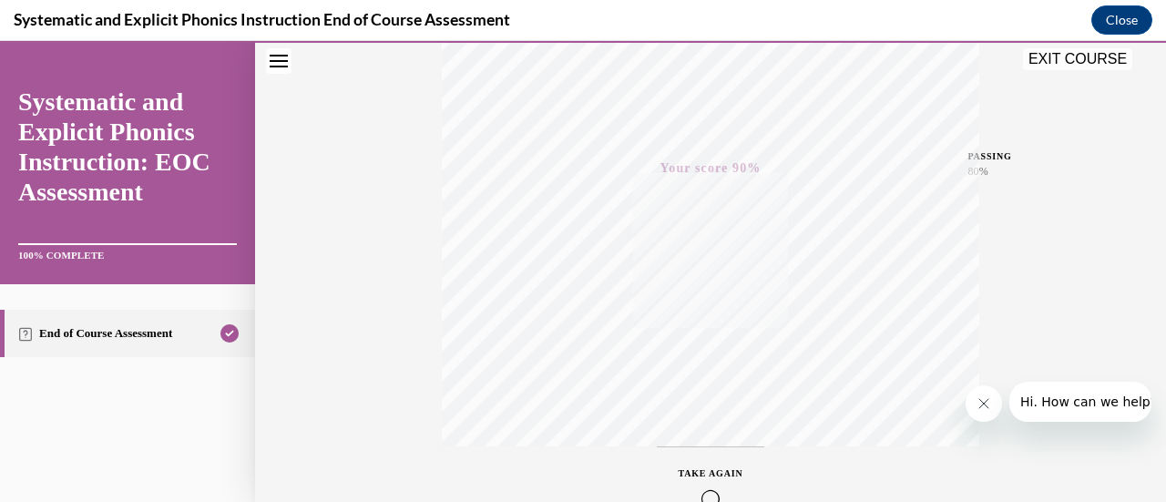
click at [1084, 59] on button "EXIT COURSE" at bounding box center [1077, 59] width 109 height 22
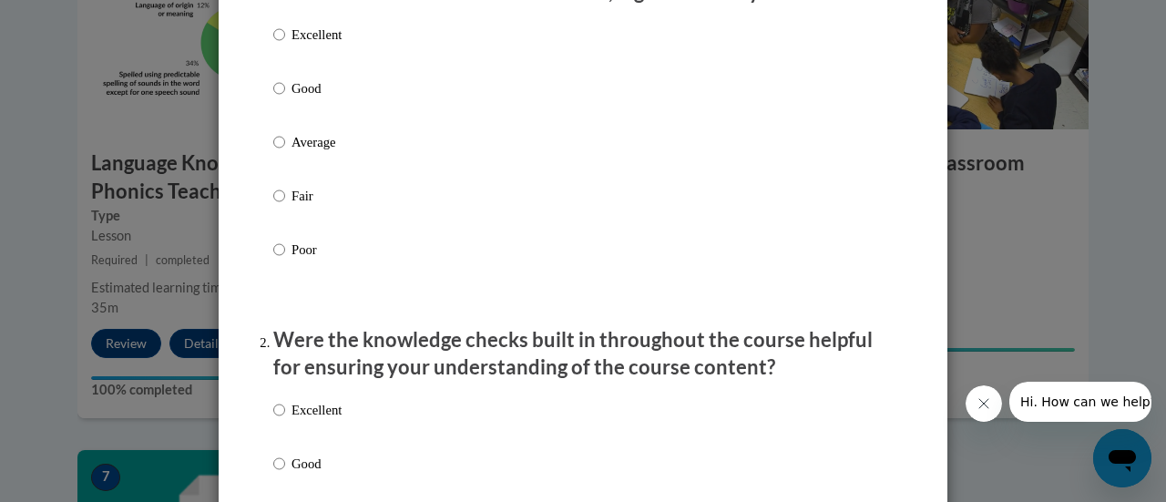
scroll to position [277, 0]
click at [324, 97] on p "Good" at bounding box center [317, 87] width 50 height 20
click at [285, 97] on input "Good" at bounding box center [279, 87] width 12 height 20
radio input "true"
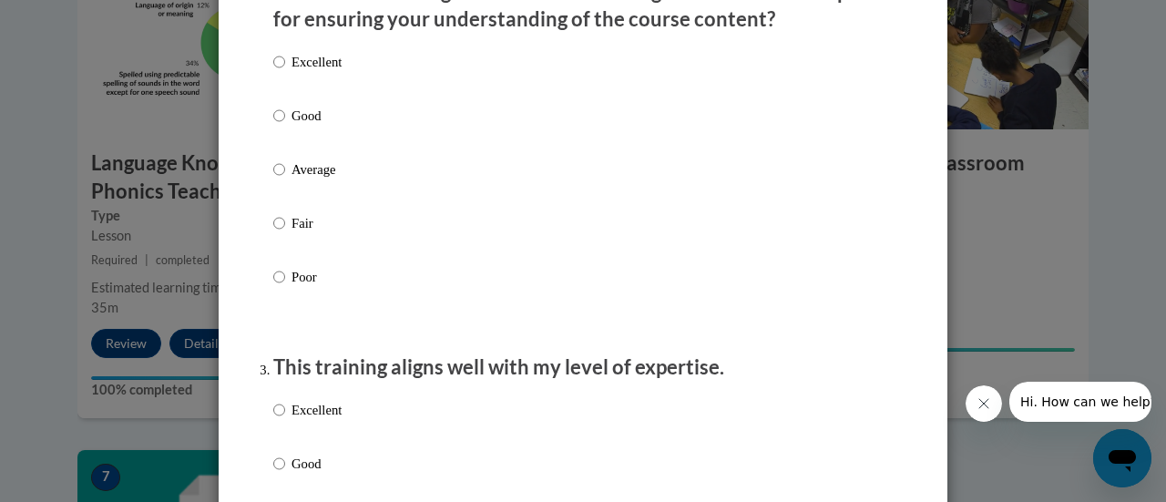
click at [314, 126] on p "Good" at bounding box center [317, 116] width 50 height 20
click at [285, 126] on input "Good" at bounding box center [279, 116] width 12 height 20
radio input "true"
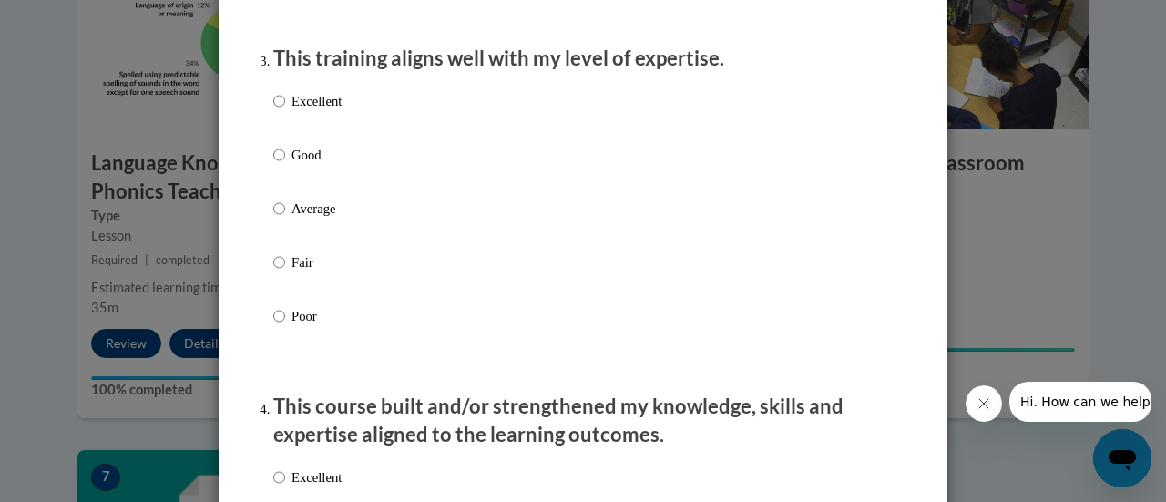
click at [324, 184] on label "Good" at bounding box center [307, 169] width 68 height 49
click at [285, 165] on input "Good" at bounding box center [279, 155] width 12 height 20
radio input "true"
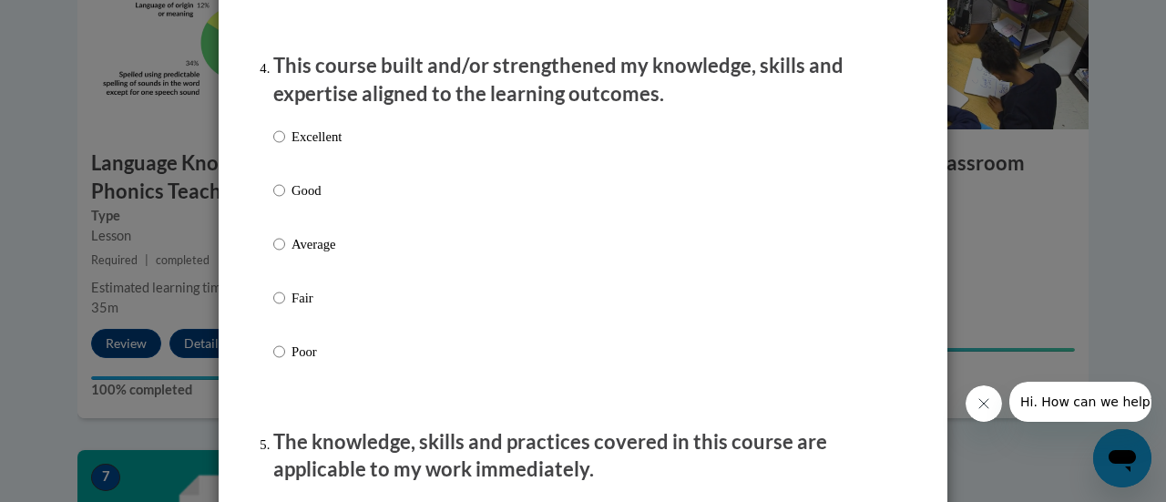
click at [319, 200] on p "Good" at bounding box center [317, 190] width 50 height 20
click at [285, 200] on input "Good" at bounding box center [279, 190] width 12 height 20
radio input "true"
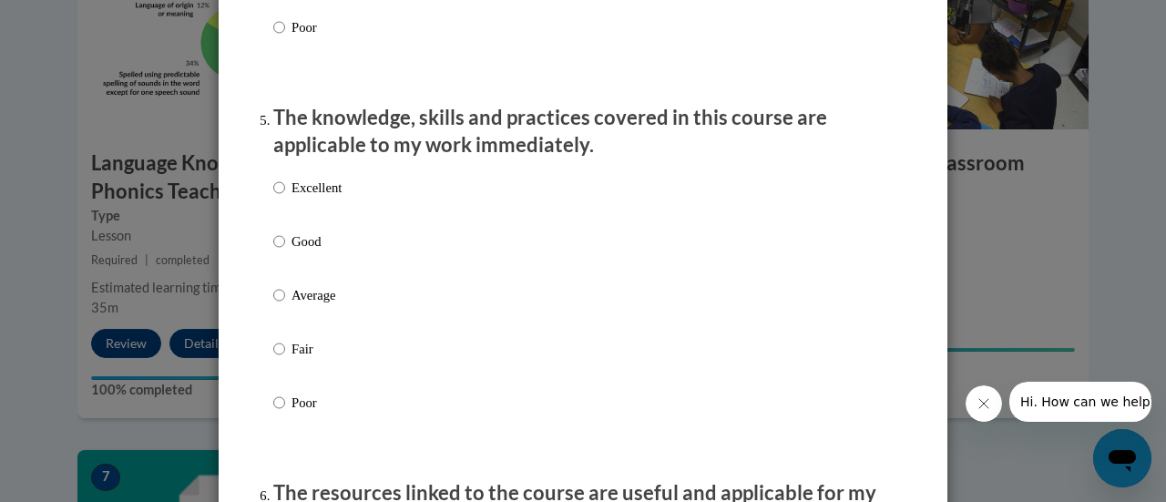
click at [323, 251] on p "Good" at bounding box center [317, 241] width 50 height 20
click at [285, 251] on input "Good" at bounding box center [279, 241] width 12 height 20
radio input "true"
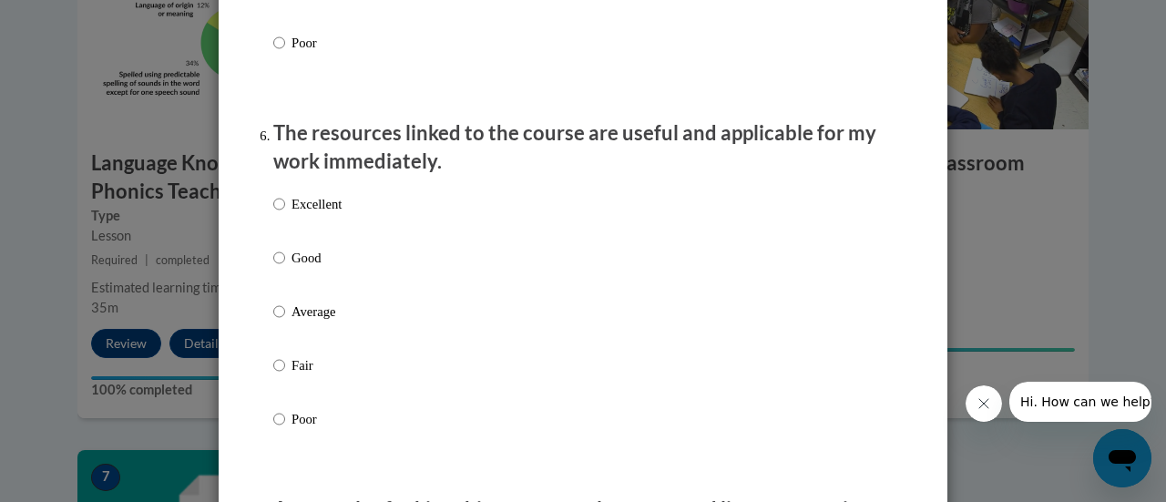
click at [321, 268] on p "Good" at bounding box center [317, 258] width 50 height 20
click at [285, 268] on input "Good" at bounding box center [279, 258] width 12 height 20
radio input "true"
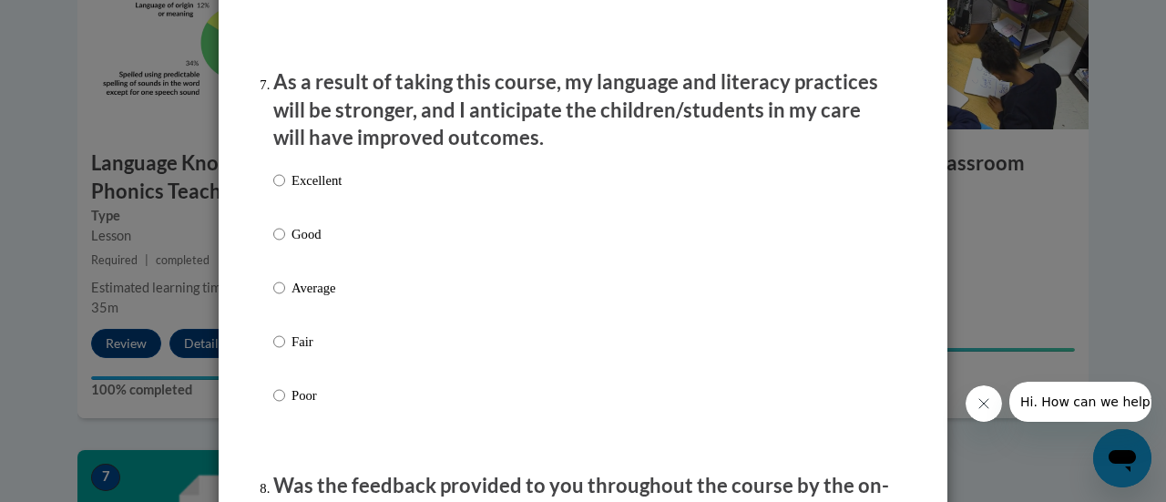
click at [321, 244] on p "Good" at bounding box center [317, 234] width 50 height 20
click at [285, 244] on input "Good" at bounding box center [279, 234] width 12 height 20
radio input "true"
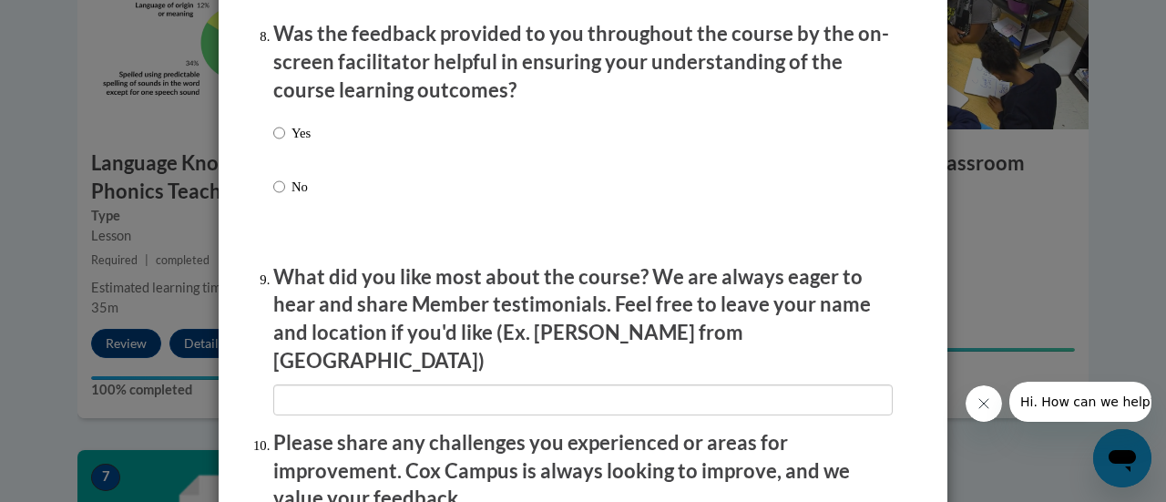
scroll to position [2839, 0]
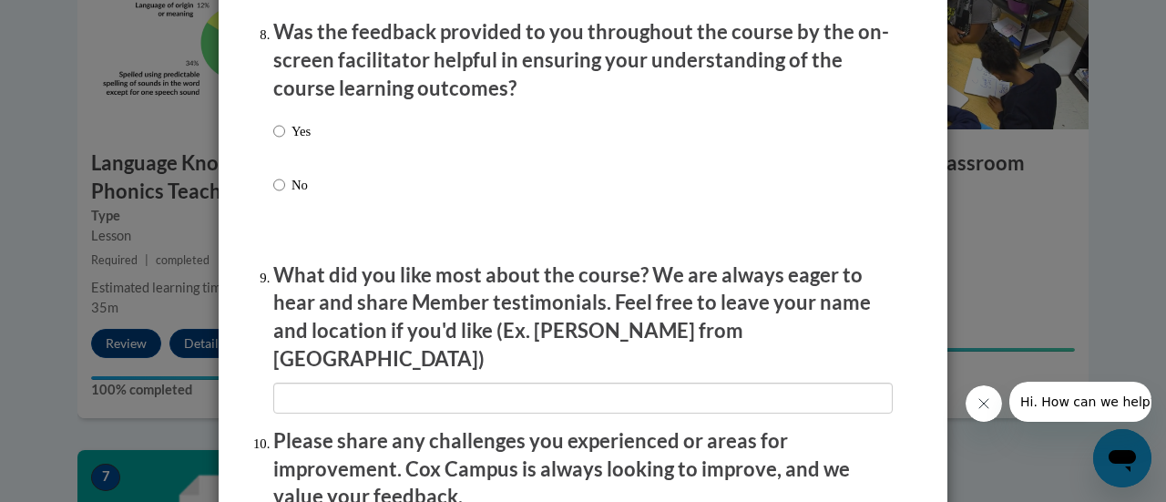
click at [296, 141] on p "Yes" at bounding box center [301, 131] width 19 height 20
click at [285, 141] on input "Yes" at bounding box center [279, 131] width 12 height 20
radio input "true"
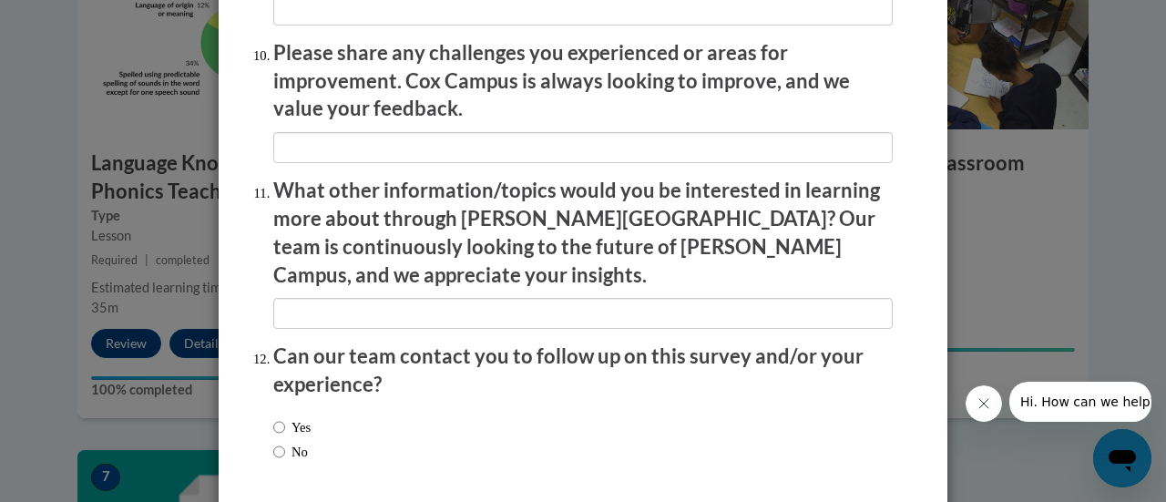
scroll to position [3286, 0]
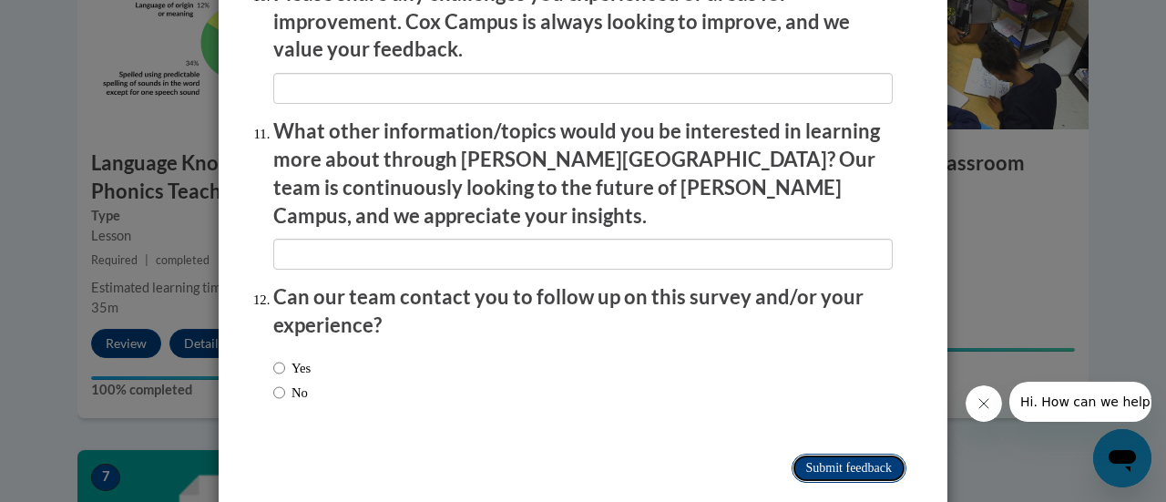
click at [828, 454] on input "Submit feedback" at bounding box center [849, 468] width 115 height 29
